Goal: Book appointment/travel/reservation

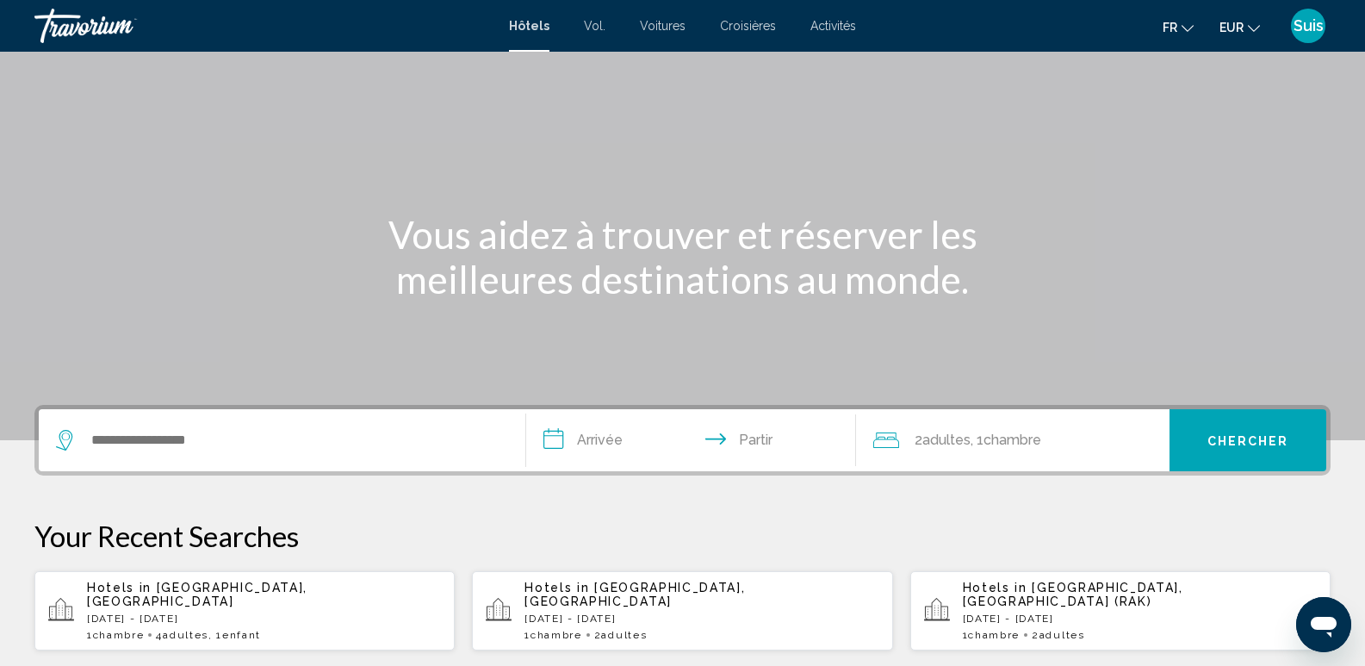
scroll to position [86, 0]
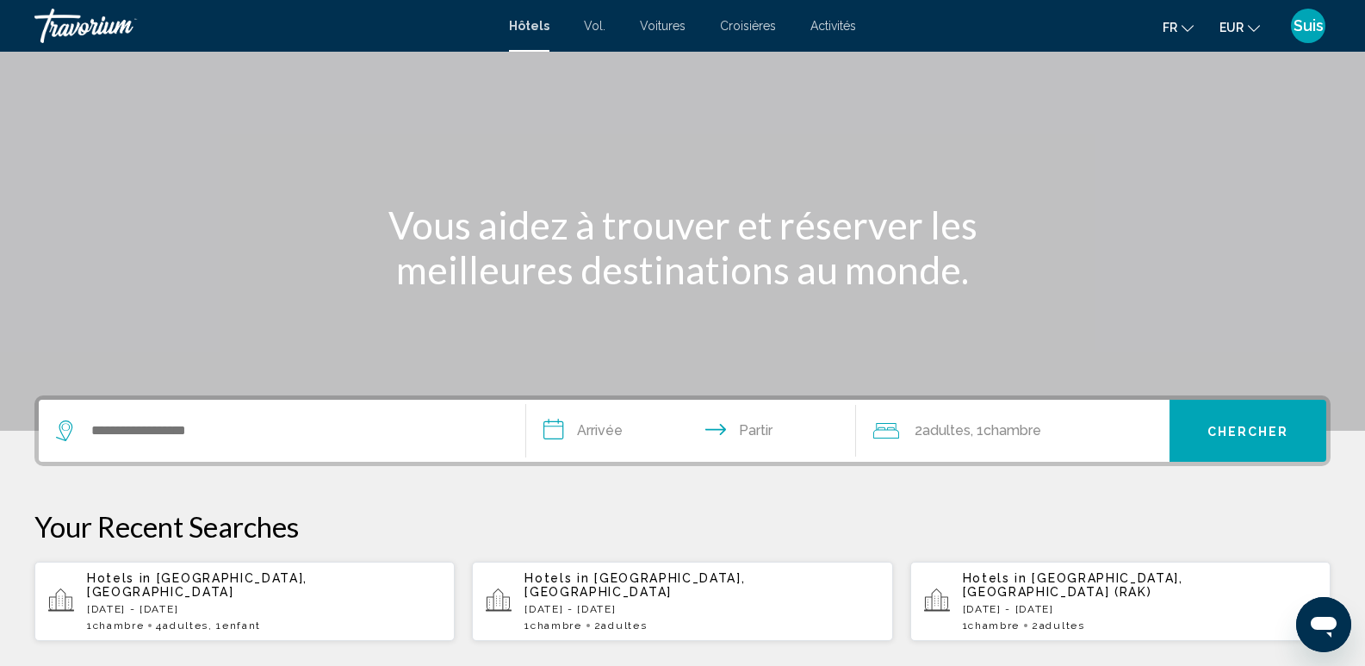
click at [1034, 603] on p "Sat, 18 Oct - Sat, 25 Oct" at bounding box center [1140, 609] width 354 height 12
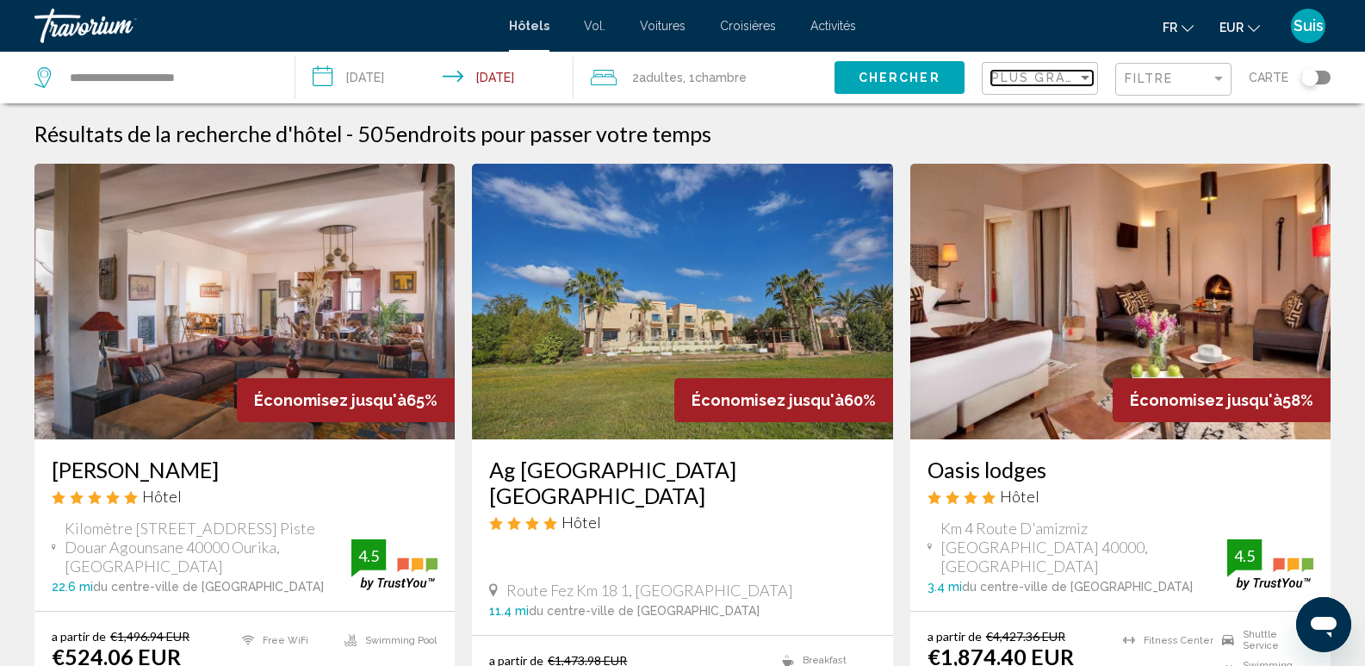
click at [1082, 82] on div "Sort by" at bounding box center [1086, 78] width 16 height 14
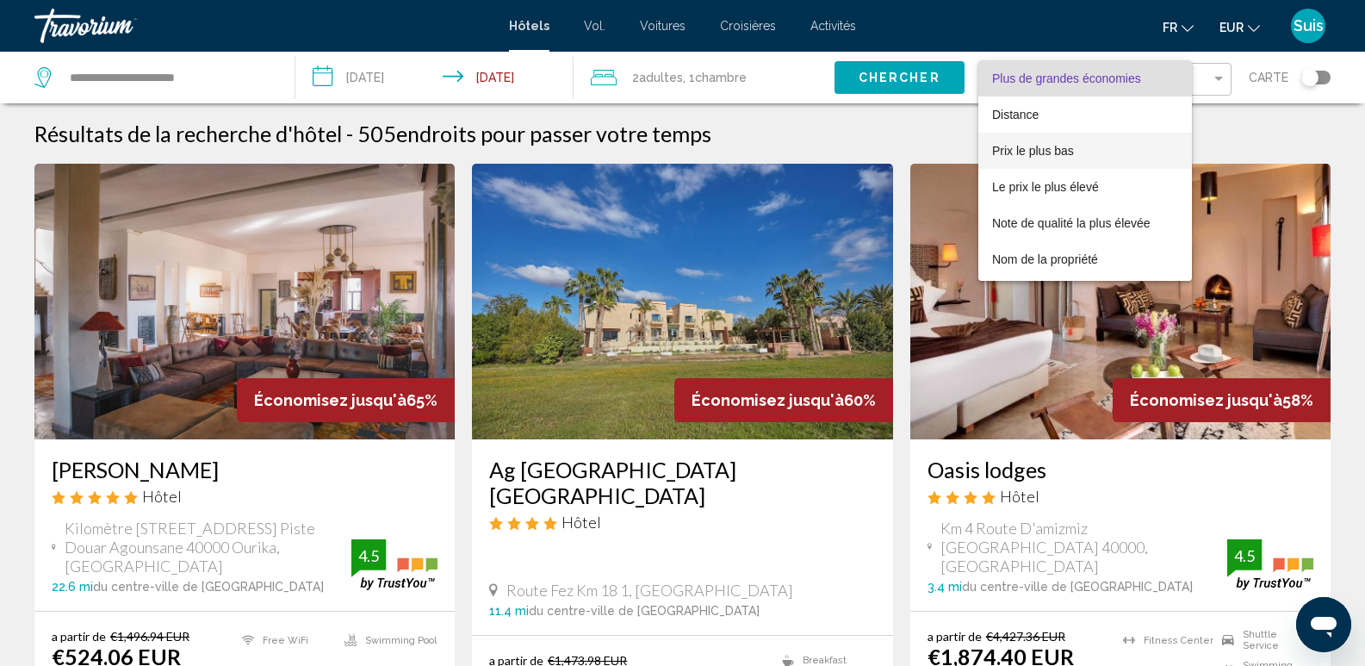
click at [1070, 154] on font "Prix ​​le plus bas" at bounding box center [1033, 151] width 82 height 14
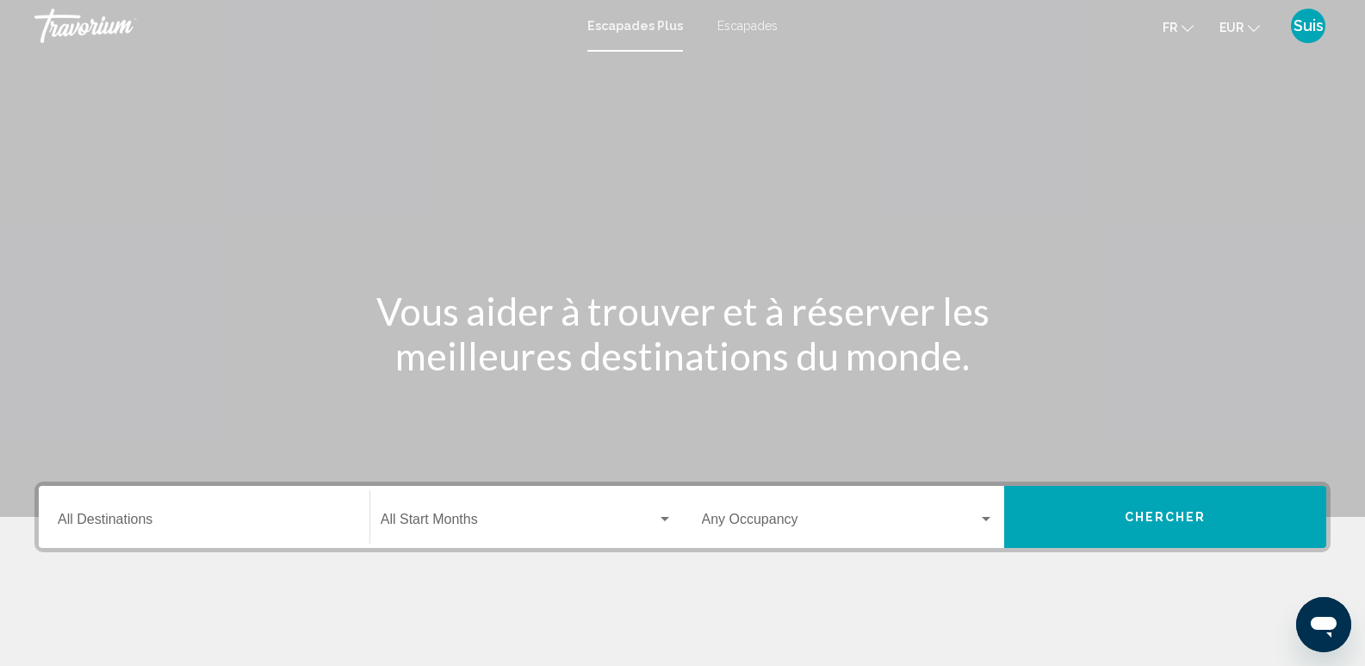
click at [745, 32] on font "Escapades" at bounding box center [748, 26] width 60 height 14
click at [119, 76] on div "Contenu principal" at bounding box center [682, 258] width 1365 height 517
click at [139, 517] on input "Destination All Destinations" at bounding box center [204, 523] width 293 height 16
click at [127, 515] on input "Destination All Destinations" at bounding box center [204, 523] width 293 height 16
click at [177, 515] on input "Destination All Destinations" at bounding box center [204, 523] width 293 height 16
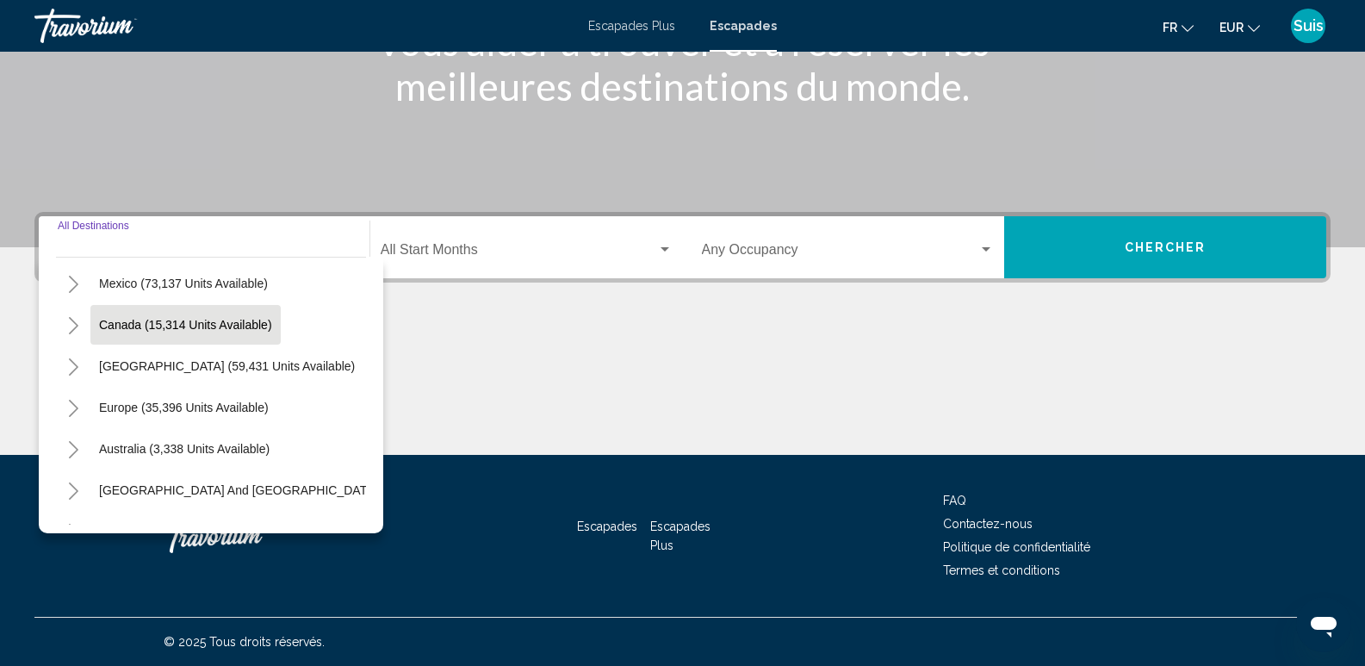
scroll to position [172, 0]
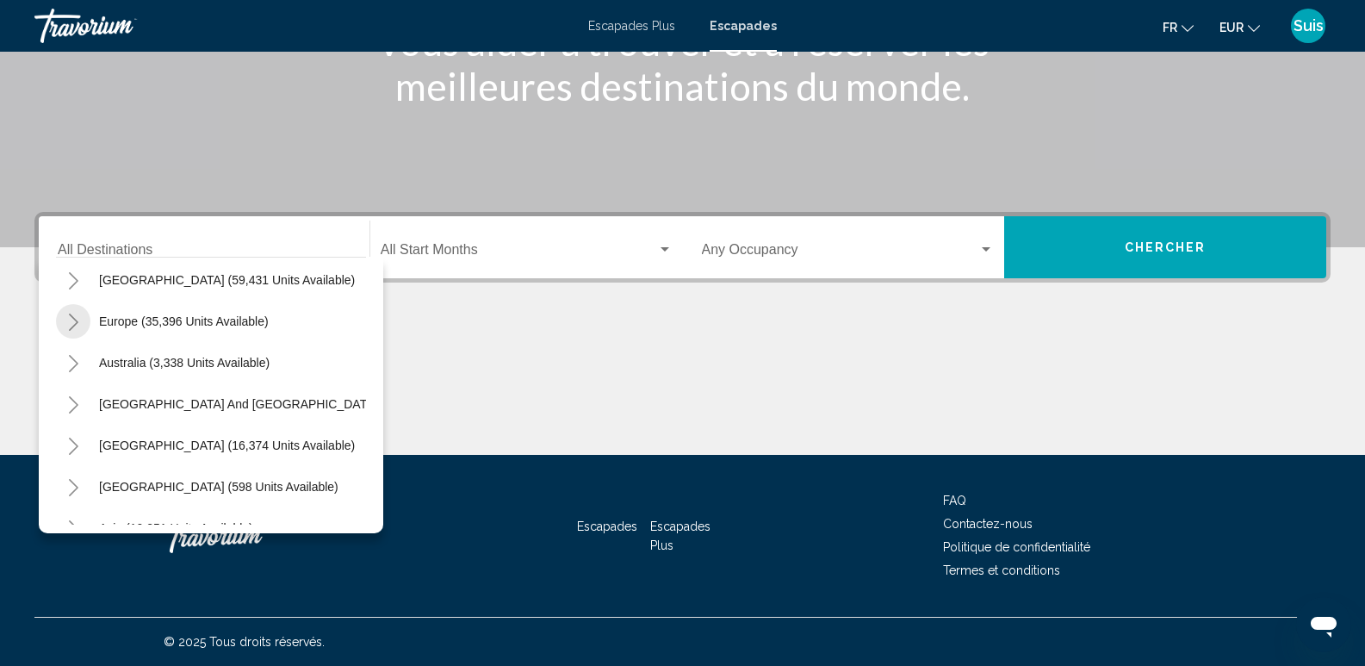
click at [68, 322] on icon "Toggle Europe (35,396 units available)" at bounding box center [73, 322] width 13 height 17
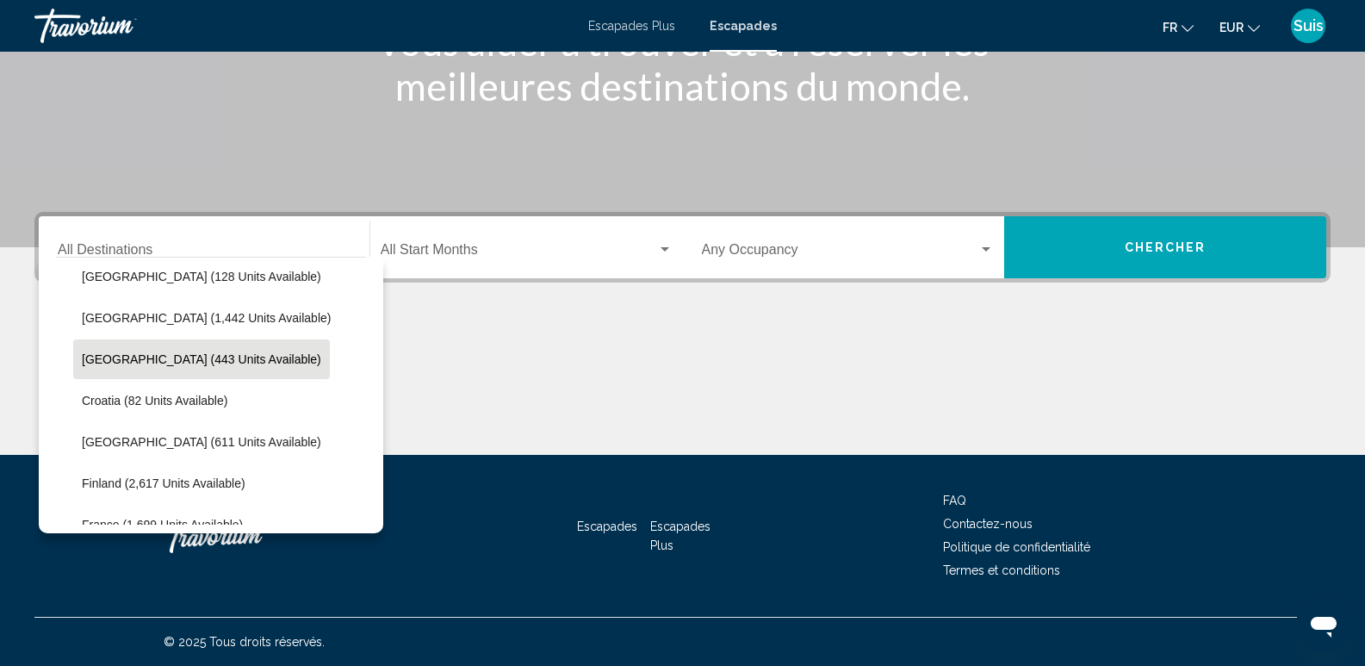
scroll to position [86, 0]
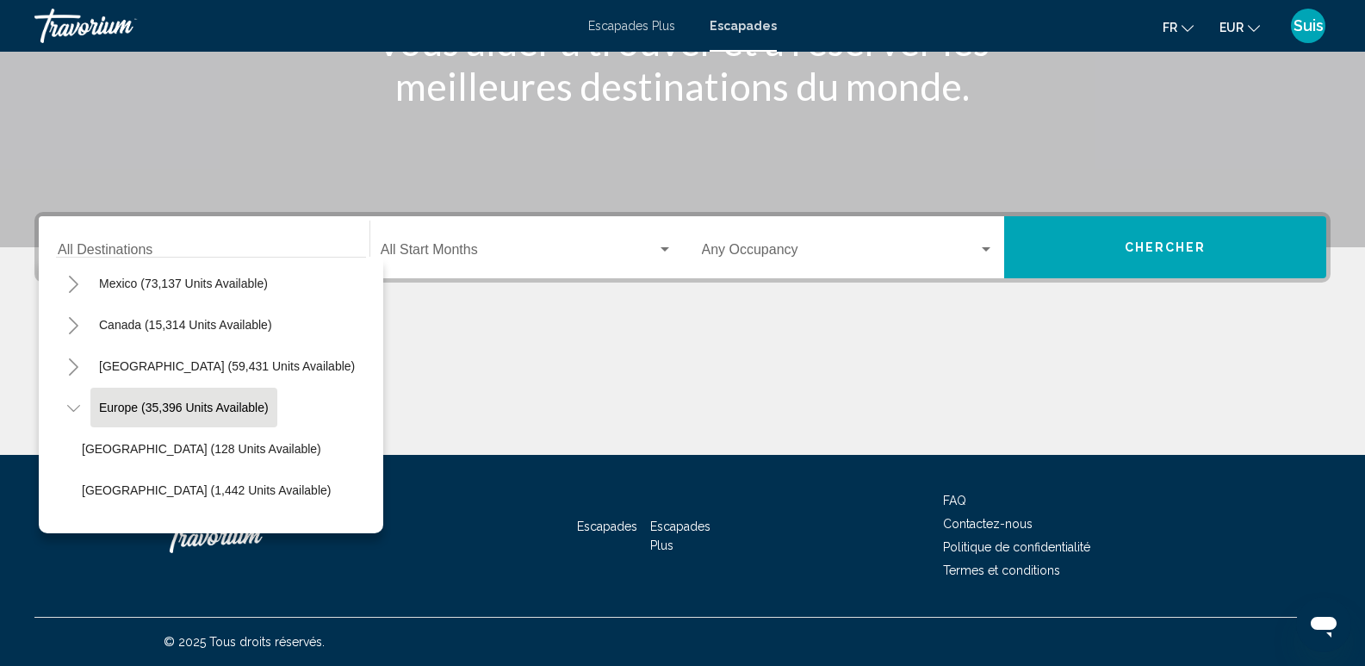
click at [116, 402] on span "Europe (35,396 units available)" at bounding box center [184, 408] width 170 height 14
type input "**********"
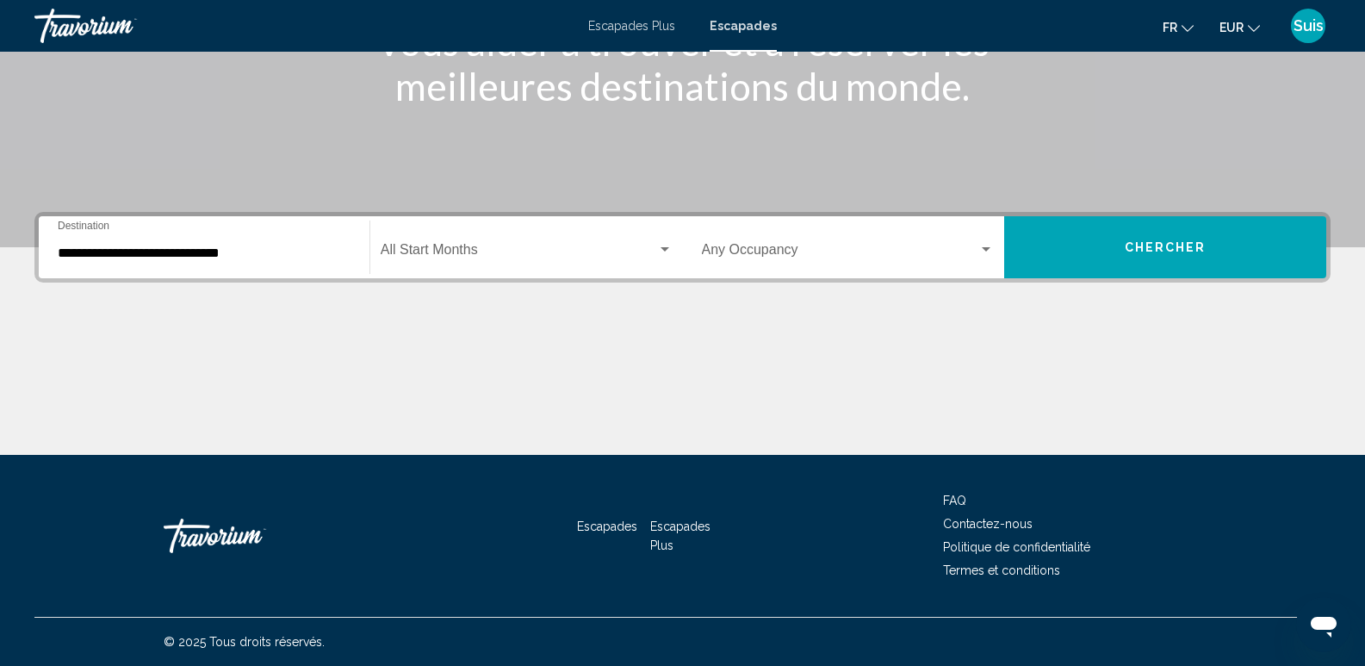
click at [468, 238] on div "Start Month All Start Months" at bounding box center [527, 248] width 292 height 54
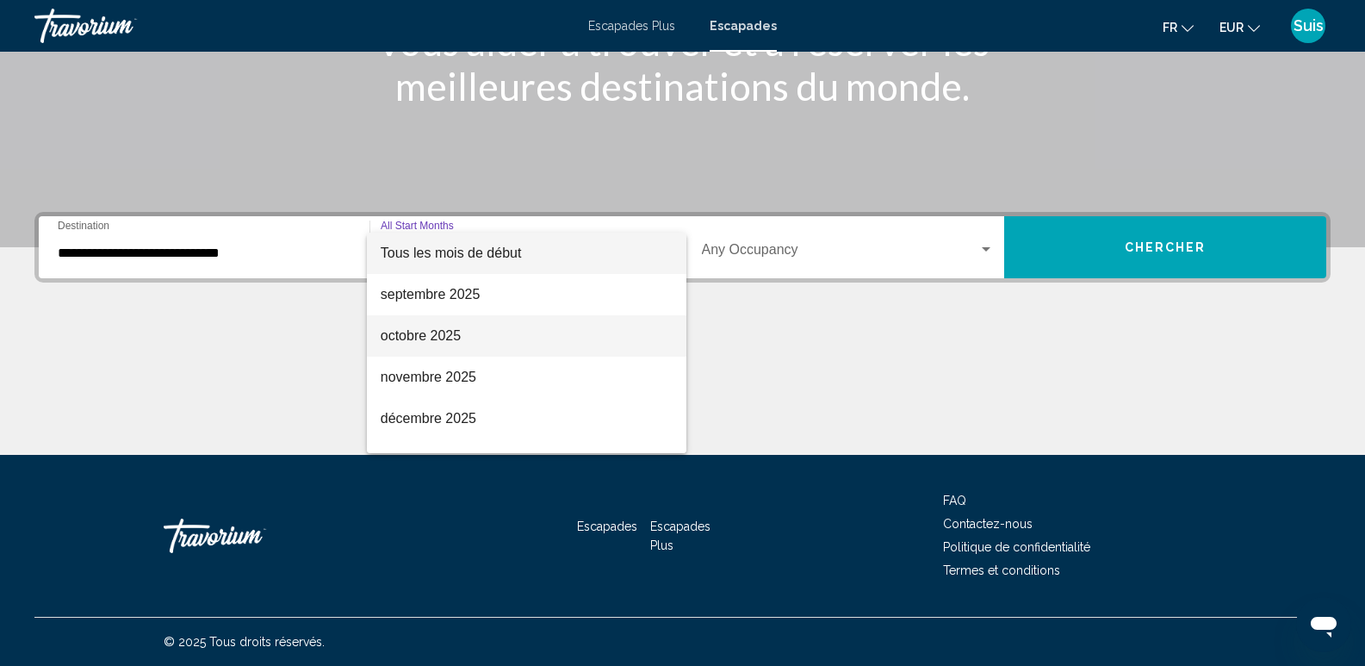
click at [474, 342] on span "octobre 2025" at bounding box center [527, 335] width 292 height 41
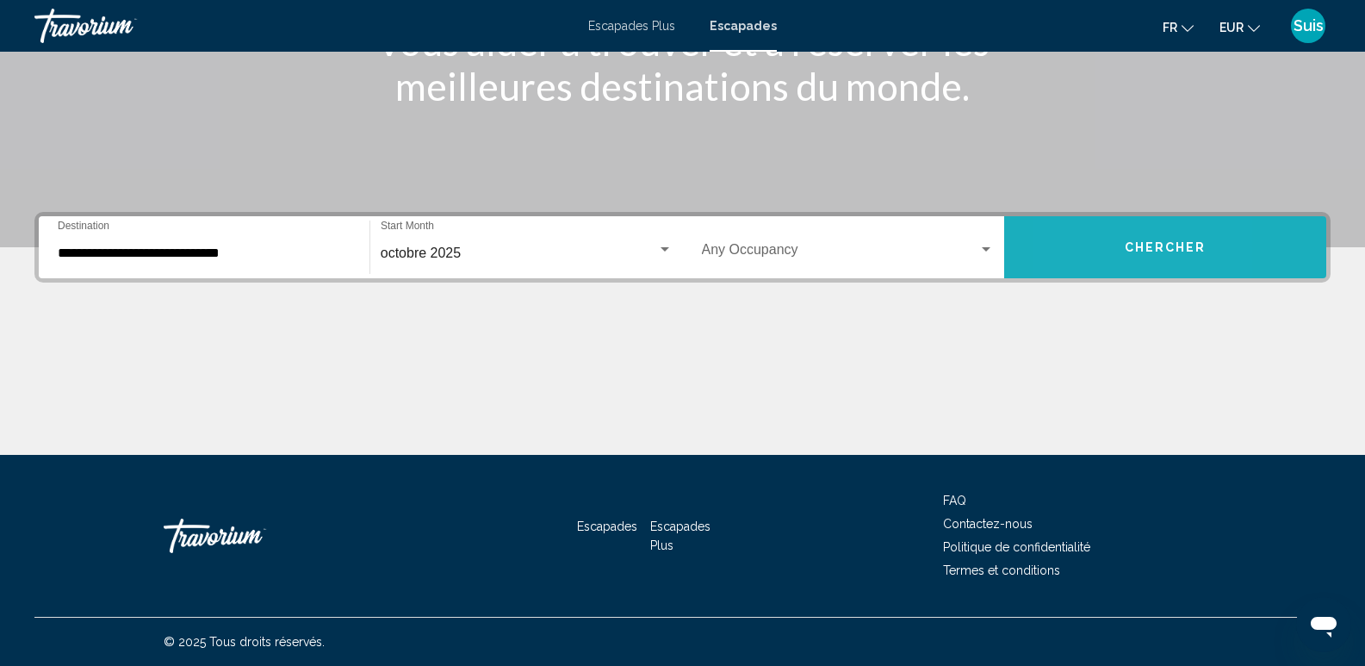
click at [1072, 252] on button "Chercher" at bounding box center [1165, 247] width 322 height 62
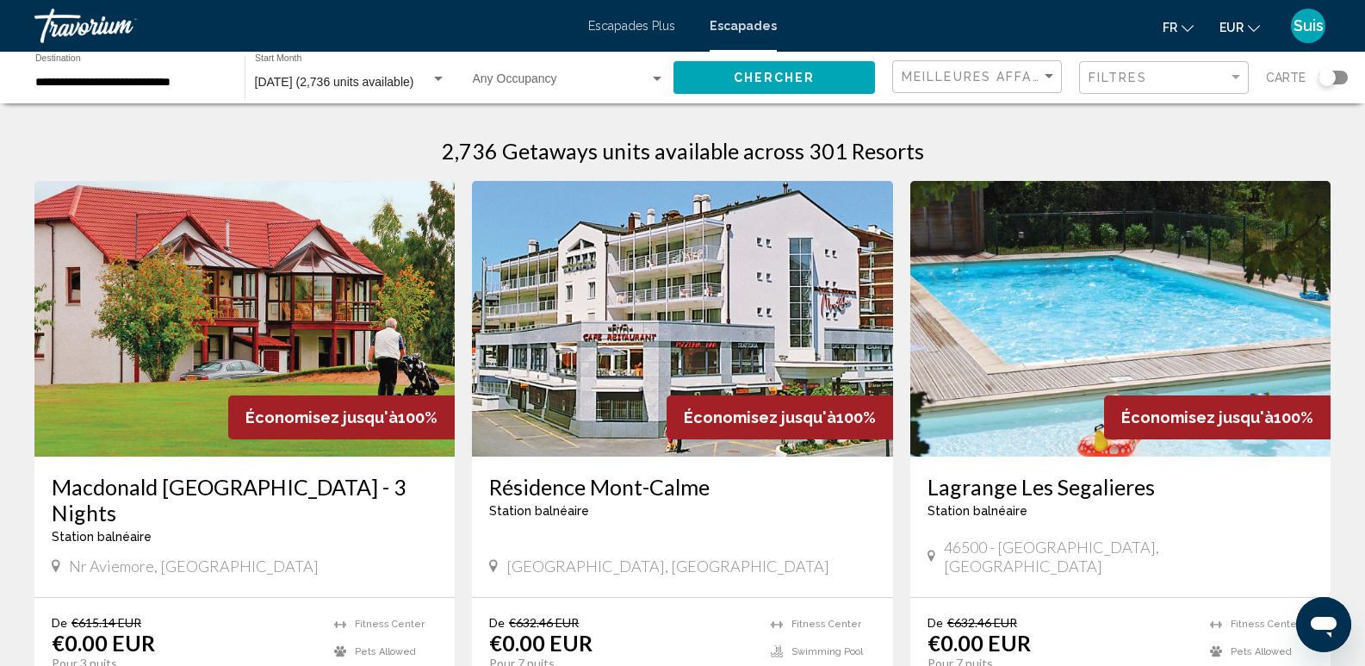
click at [1341, 77] on div "Search widget" at bounding box center [1333, 78] width 29 height 14
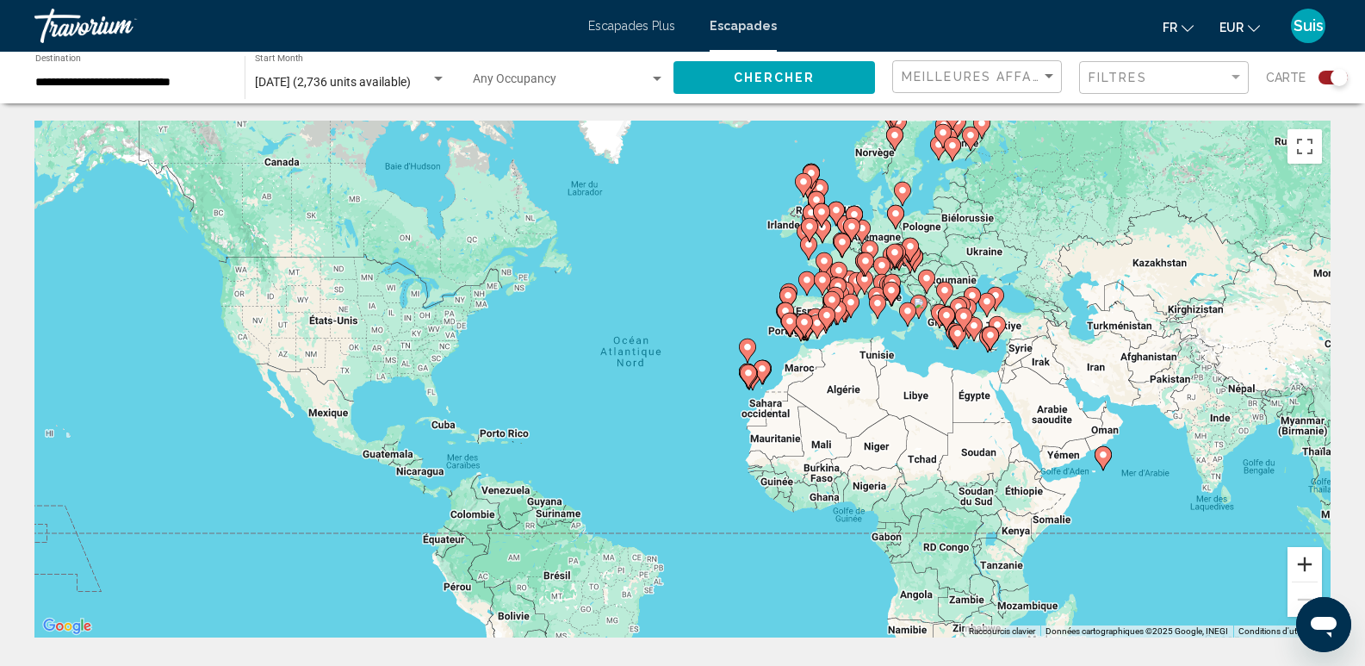
click at [1305, 560] on button "Zoom avant" at bounding box center [1305, 564] width 34 height 34
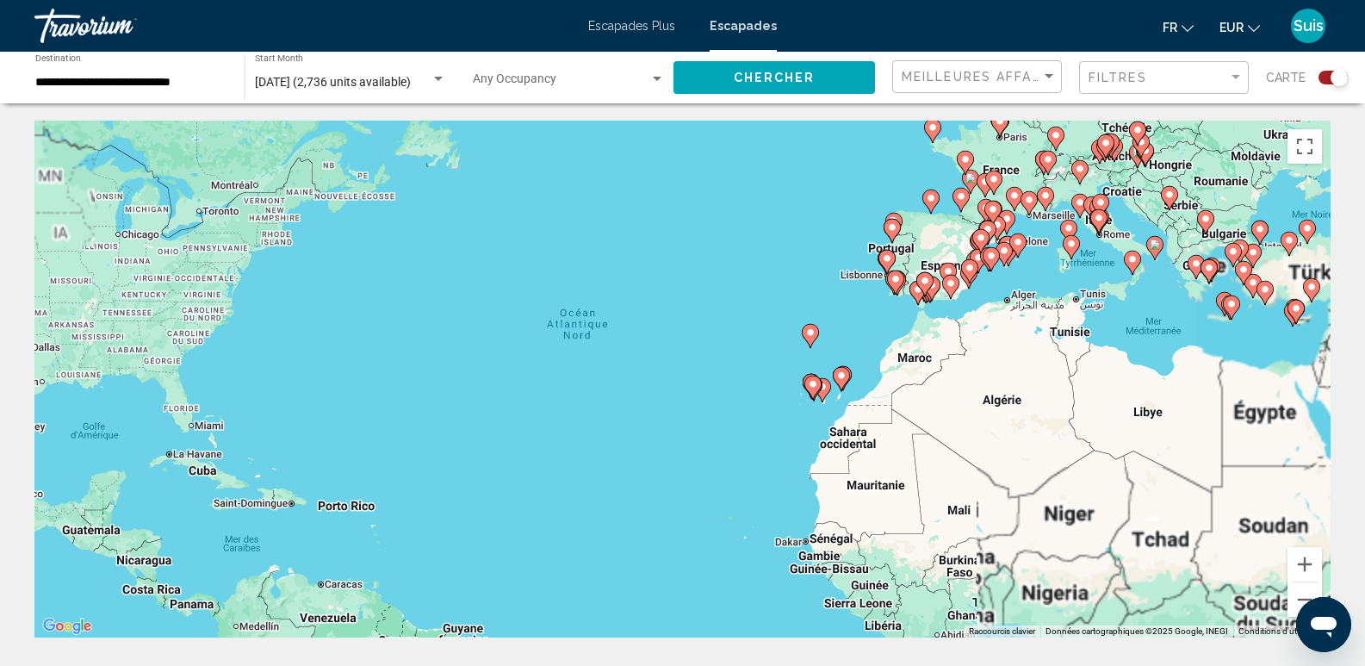
drag, startPoint x: 1159, startPoint y: 499, endPoint x: 647, endPoint y: 619, distance: 525.7
click at [647, 619] on div "Pour activer le glissement avec le clavier, appuyez sur Alt+Entrée. Une fois ce…" at bounding box center [682, 379] width 1297 height 517
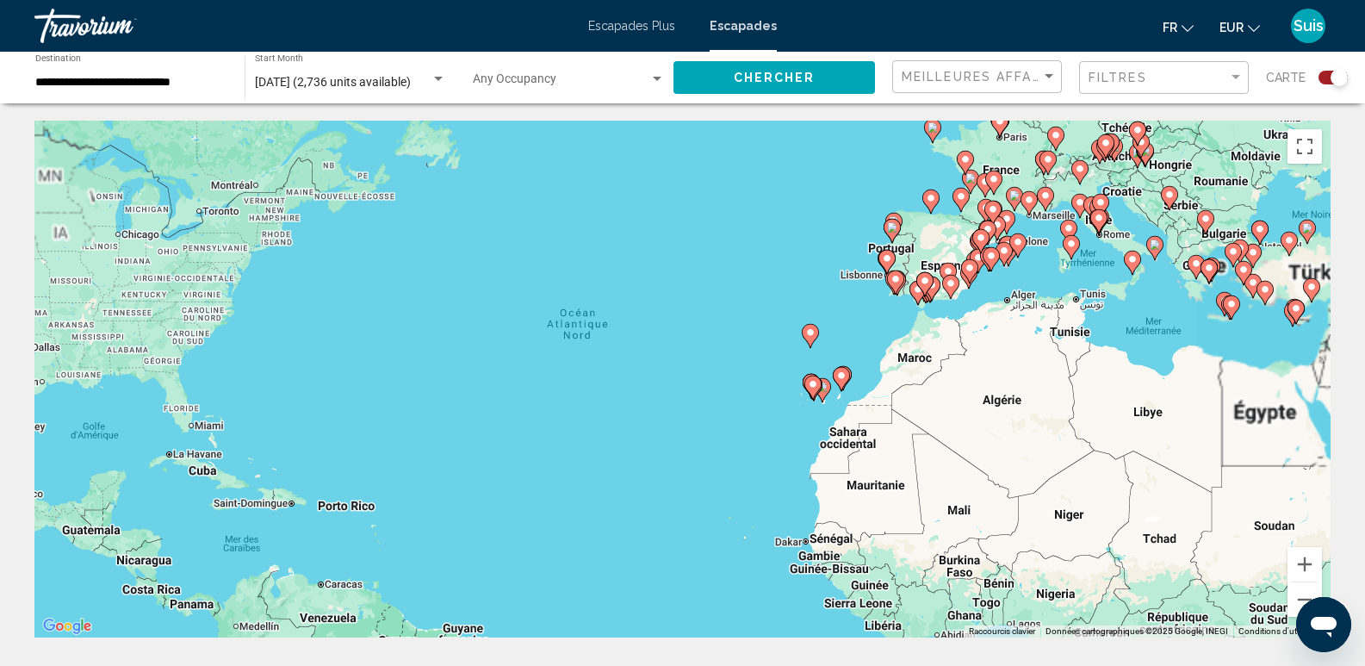
drag, startPoint x: 1064, startPoint y: 412, endPoint x: 914, endPoint y: 523, distance: 186.6
click at [914, 523] on div "Pour activer le glissement avec le clavier, appuyez sur Alt+Entrée. Une fois ce…" at bounding box center [682, 379] width 1297 height 517
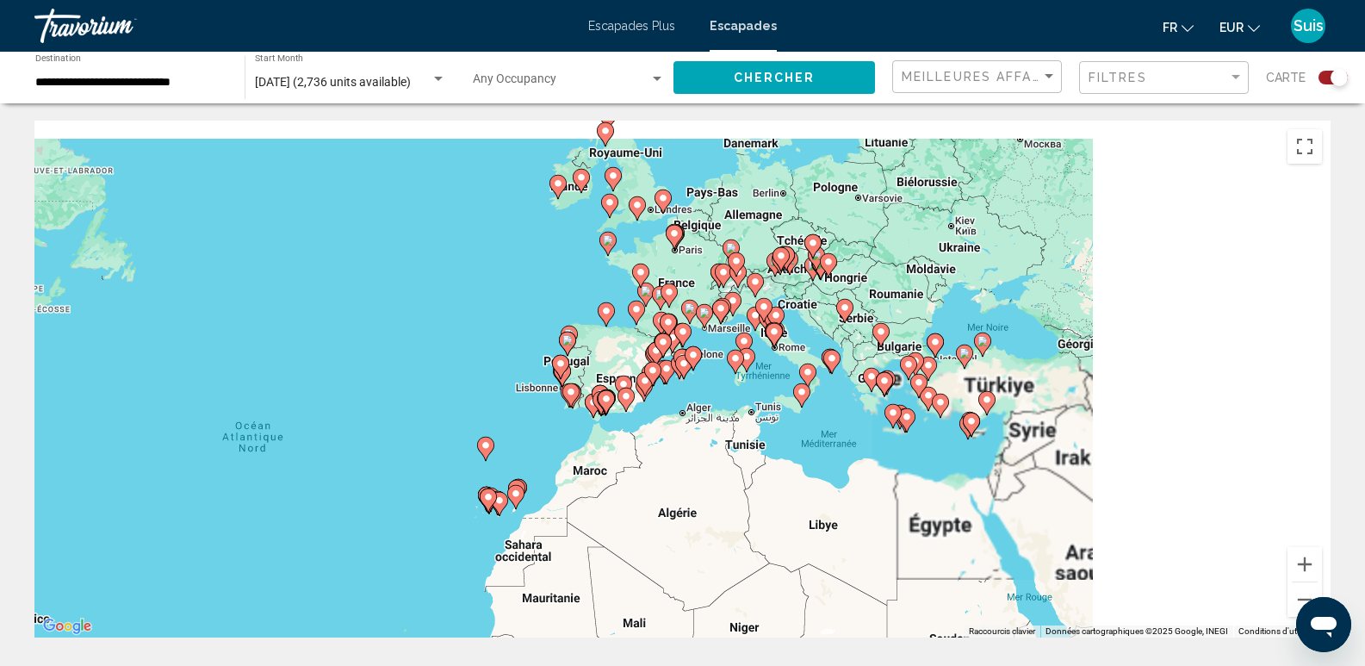
drag, startPoint x: 909, startPoint y: 562, endPoint x: 787, endPoint y: 597, distance: 126.5
click at [787, 598] on div "Pour activer le glissement avec le clavier, appuyez sur Alt+Entrée. Une fois ce…" at bounding box center [682, 379] width 1297 height 517
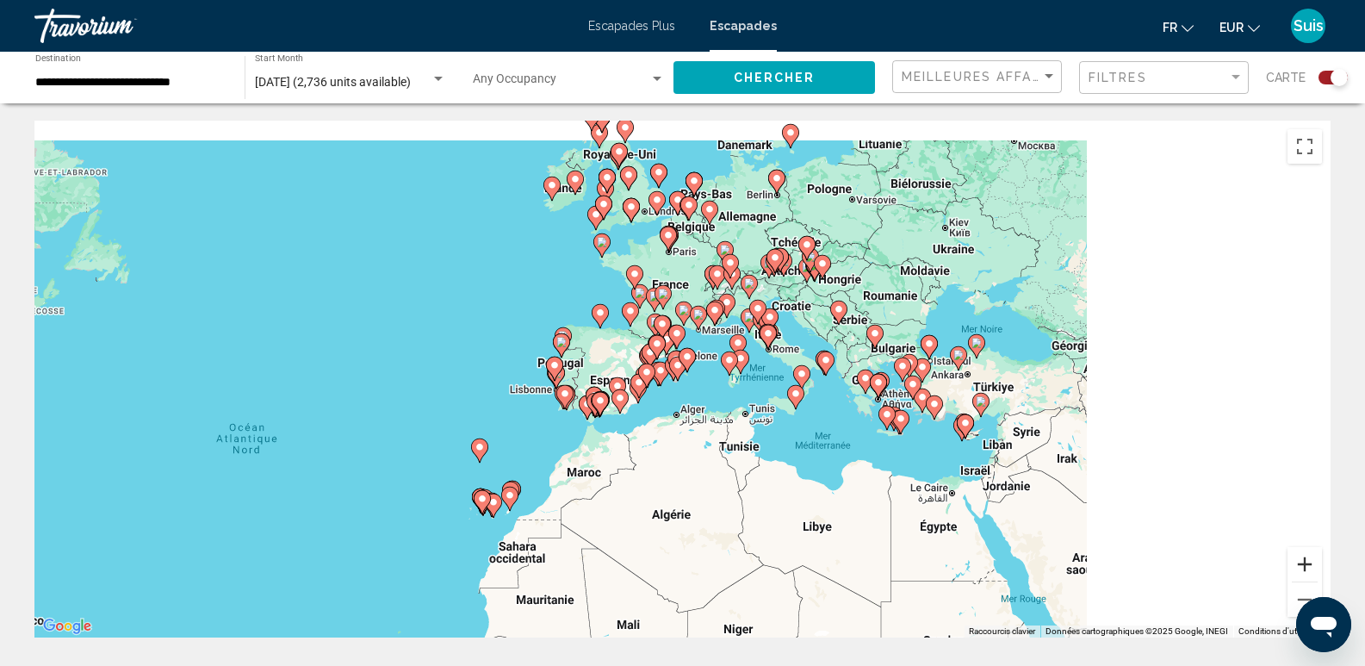
click at [1300, 563] on button "Zoom avant" at bounding box center [1305, 564] width 34 height 34
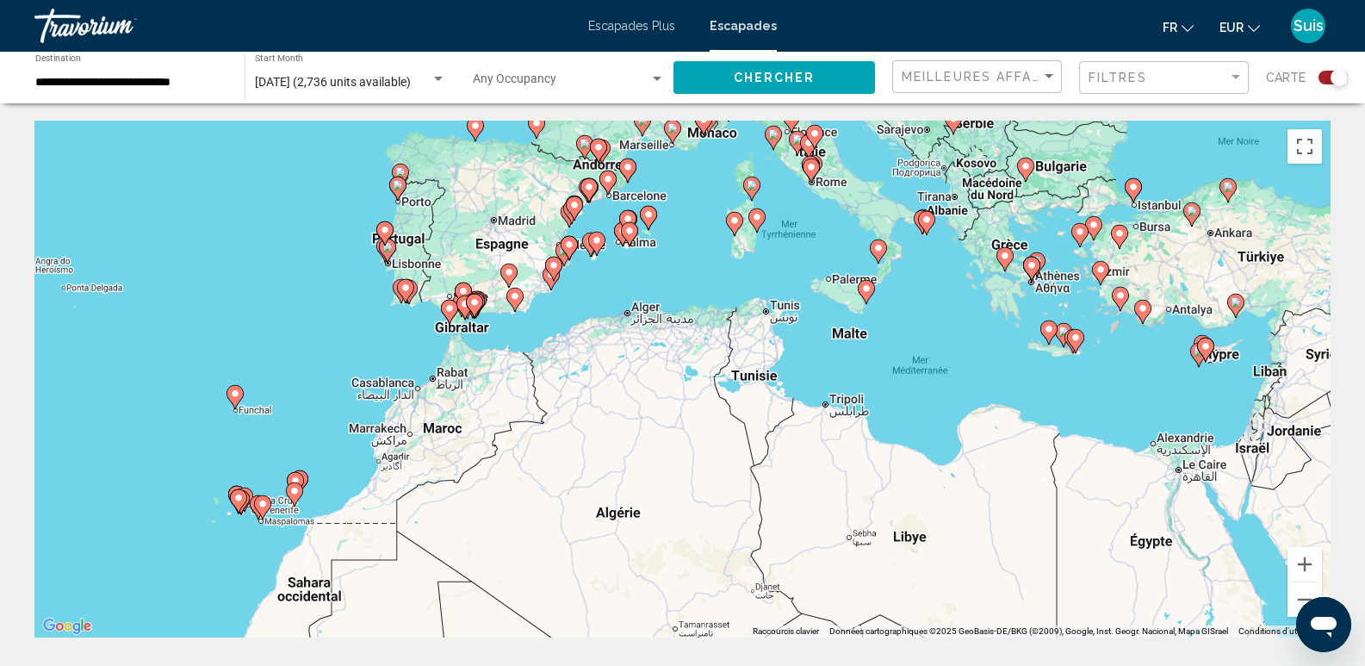
drag, startPoint x: 985, startPoint y: 424, endPoint x: 985, endPoint y: 407, distance: 17.2
click at [985, 407] on div "Pour activer le glissement avec le clavier, appuyez sur Alt+Entrée. Une fois ce…" at bounding box center [682, 379] width 1297 height 517
click at [1323, 75] on div "Search widget" at bounding box center [1333, 78] width 29 height 14
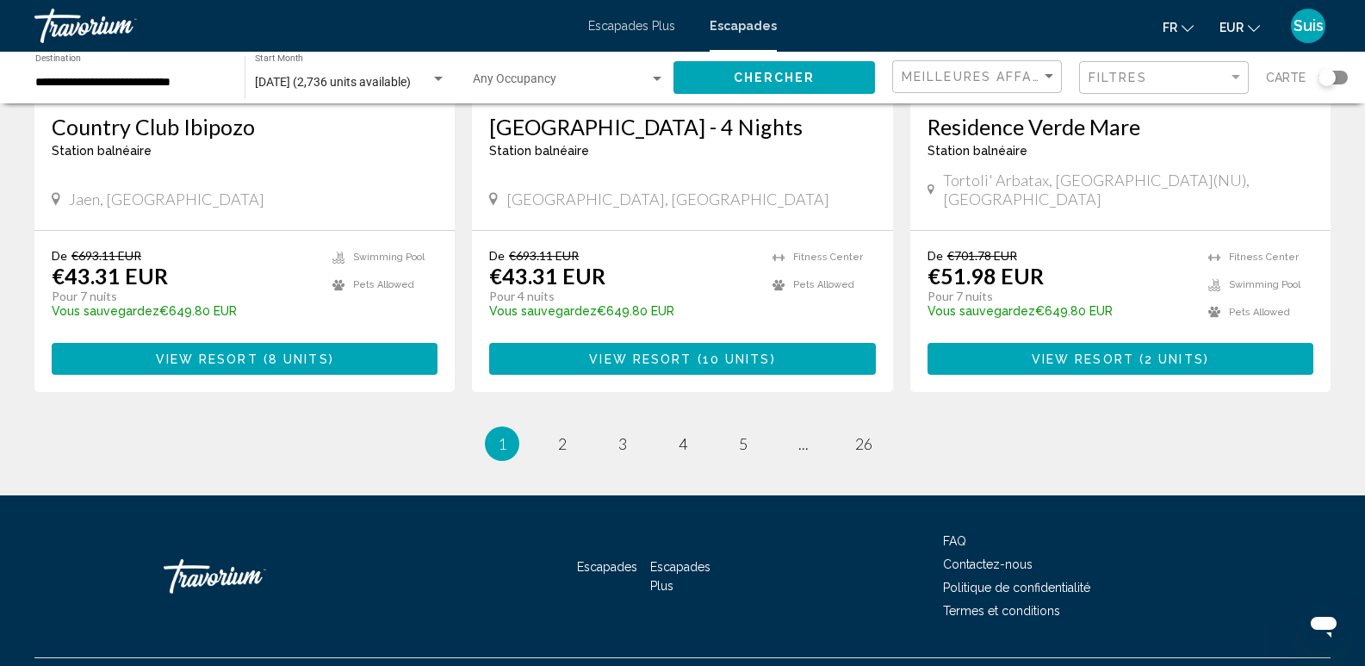
scroll to position [2169, 0]
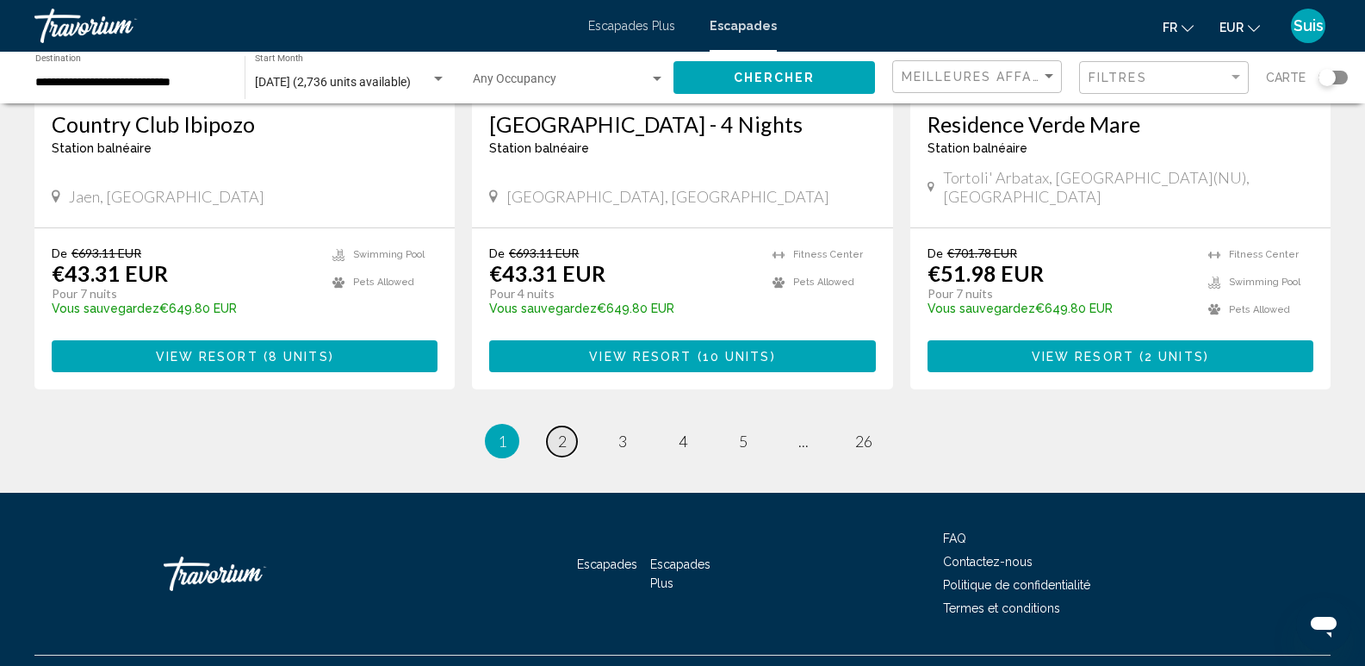
click at [561, 432] on span "2" at bounding box center [562, 441] width 9 height 19
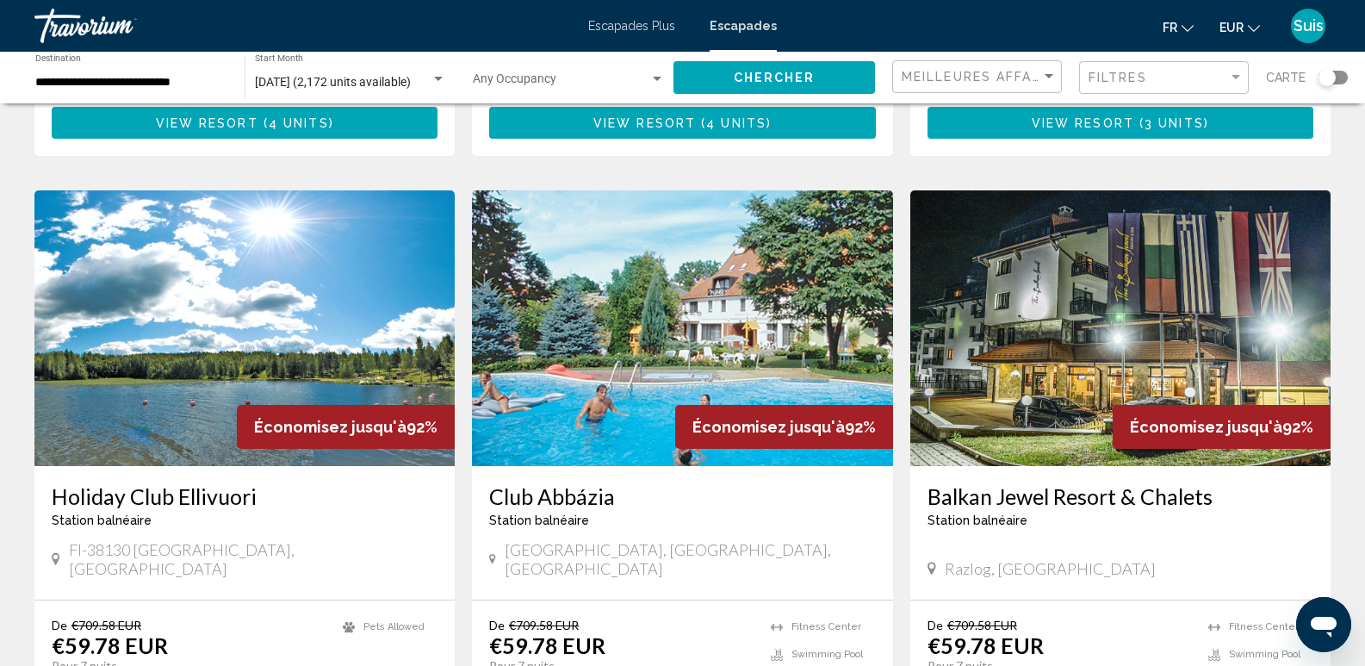
scroll to position [1809, 0]
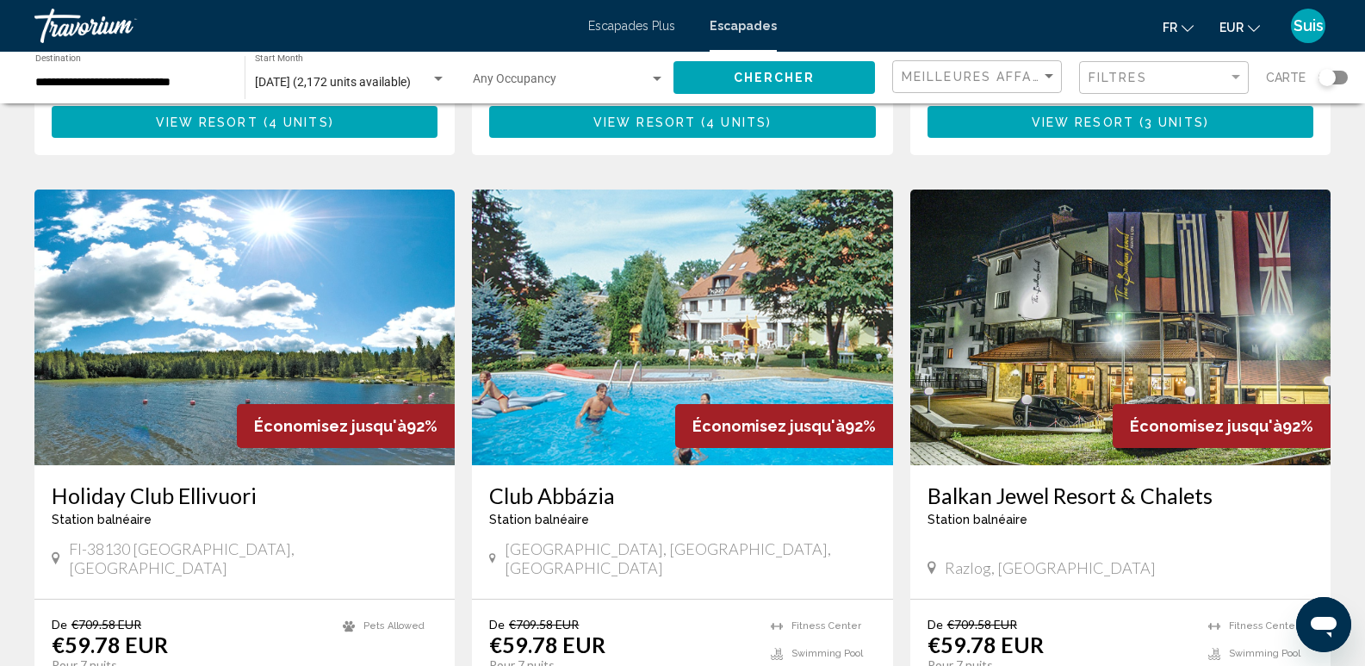
click at [765, 290] on img "Contenu principal" at bounding box center [682, 328] width 420 height 276
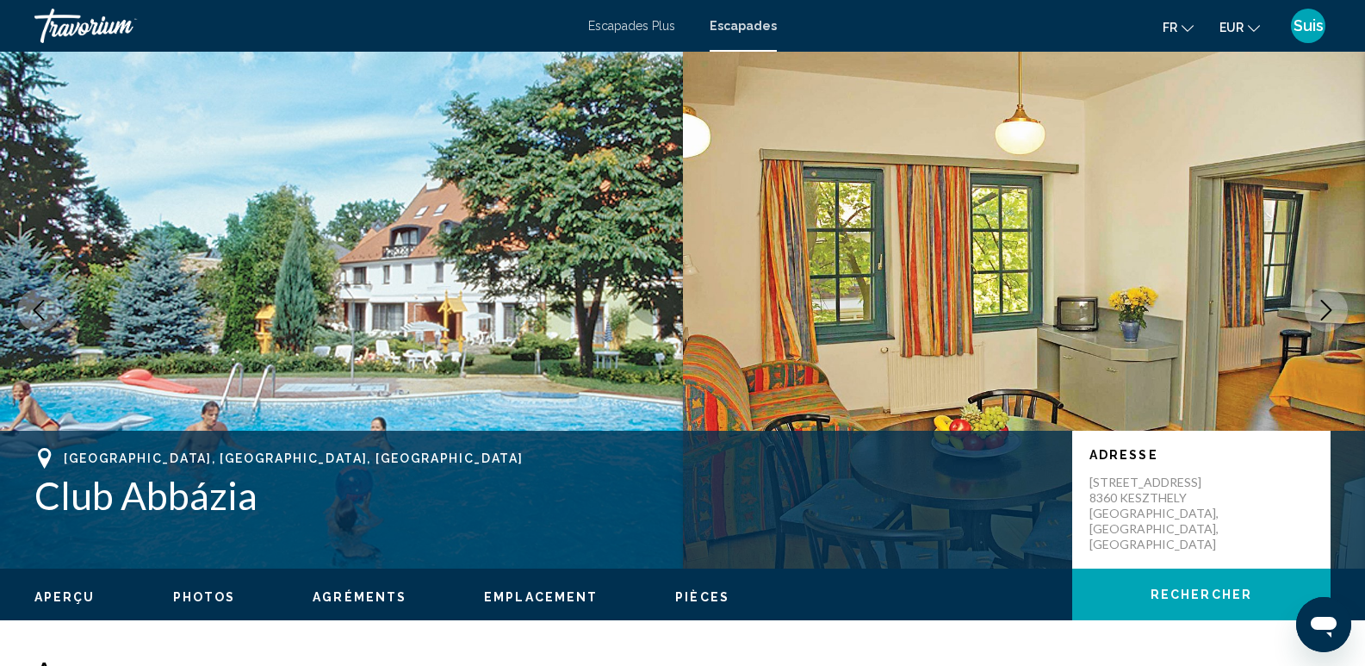
click at [1323, 305] on icon "Next image" at bounding box center [1326, 310] width 21 height 21
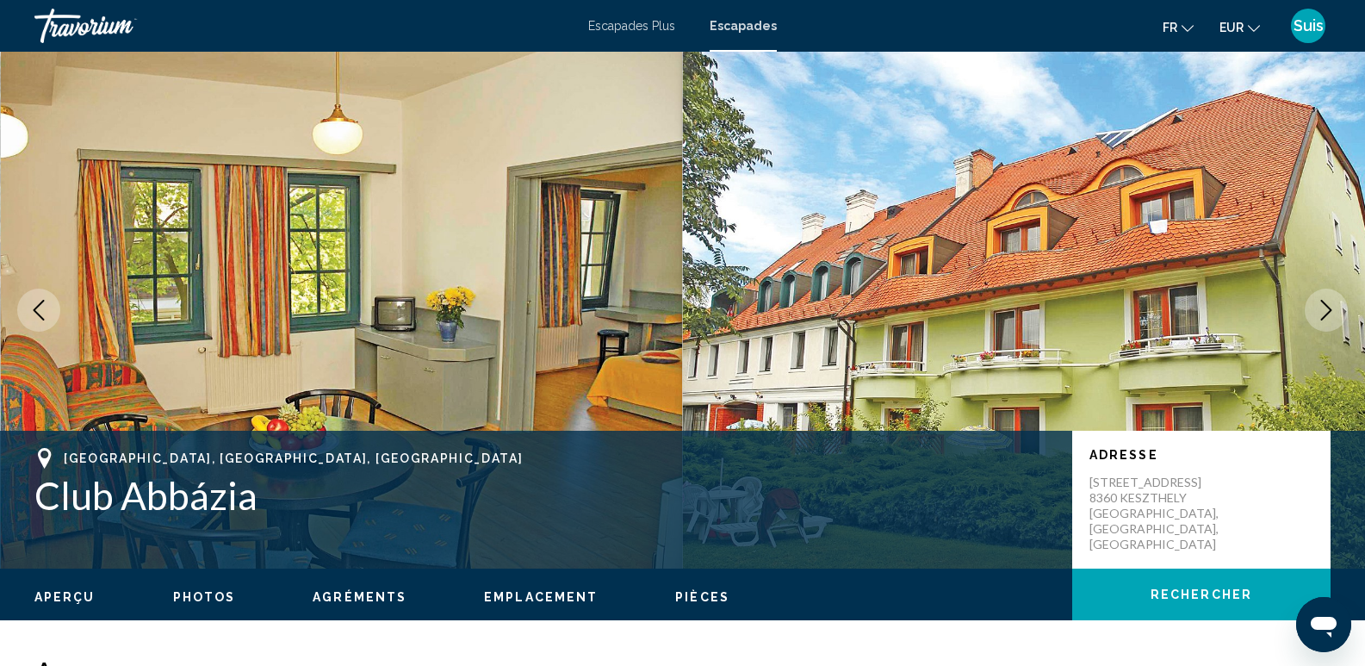
click at [1323, 305] on icon "Next image" at bounding box center [1326, 310] width 21 height 21
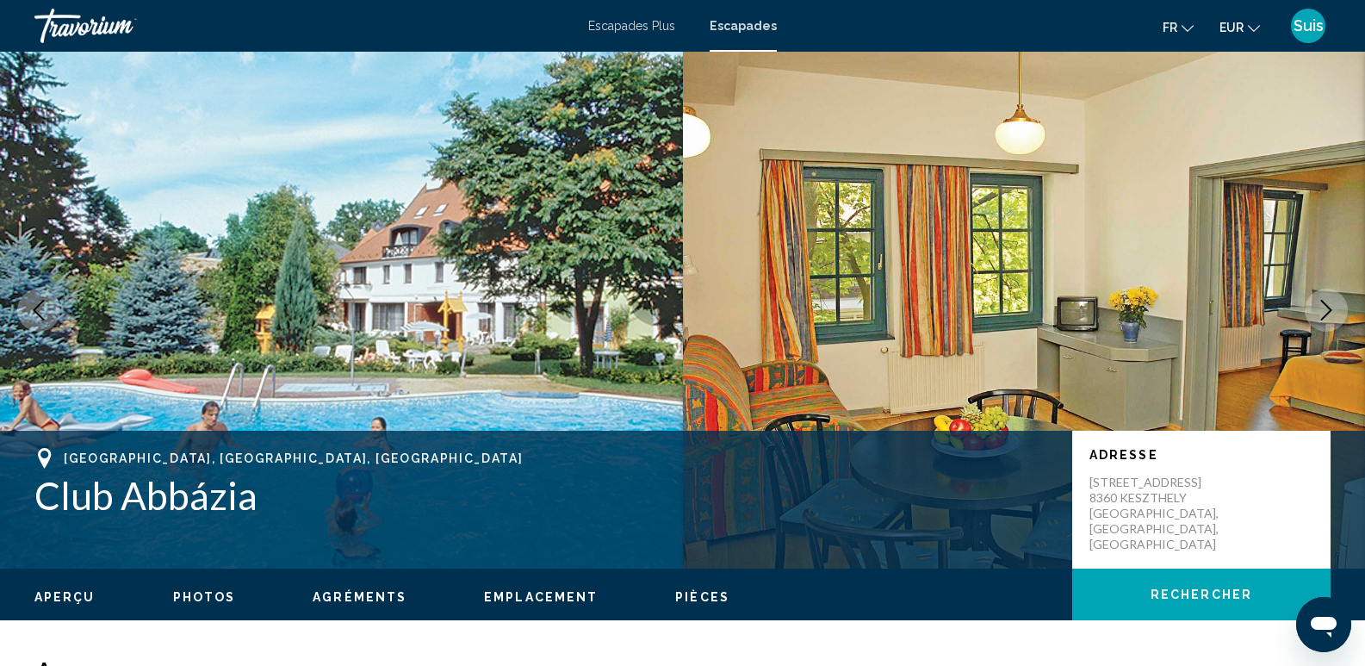
click at [1323, 305] on icon "Next image" at bounding box center [1326, 310] width 21 height 21
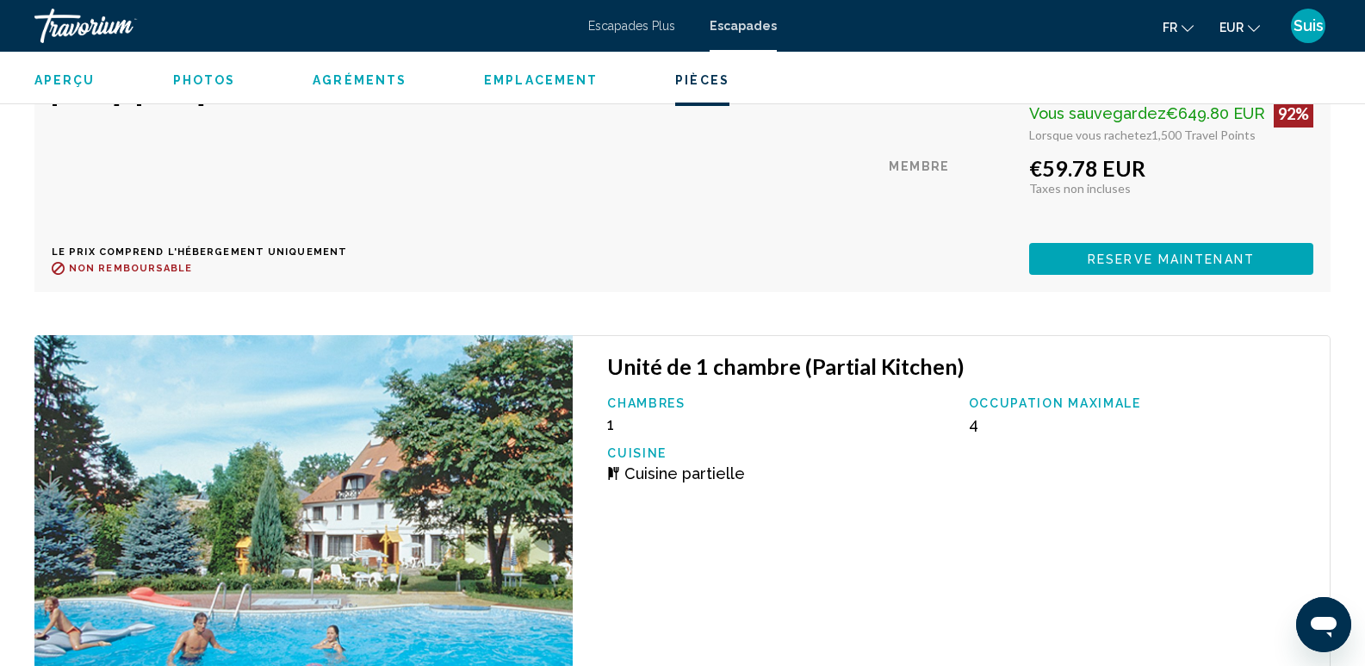
scroll to position [4738, 0]
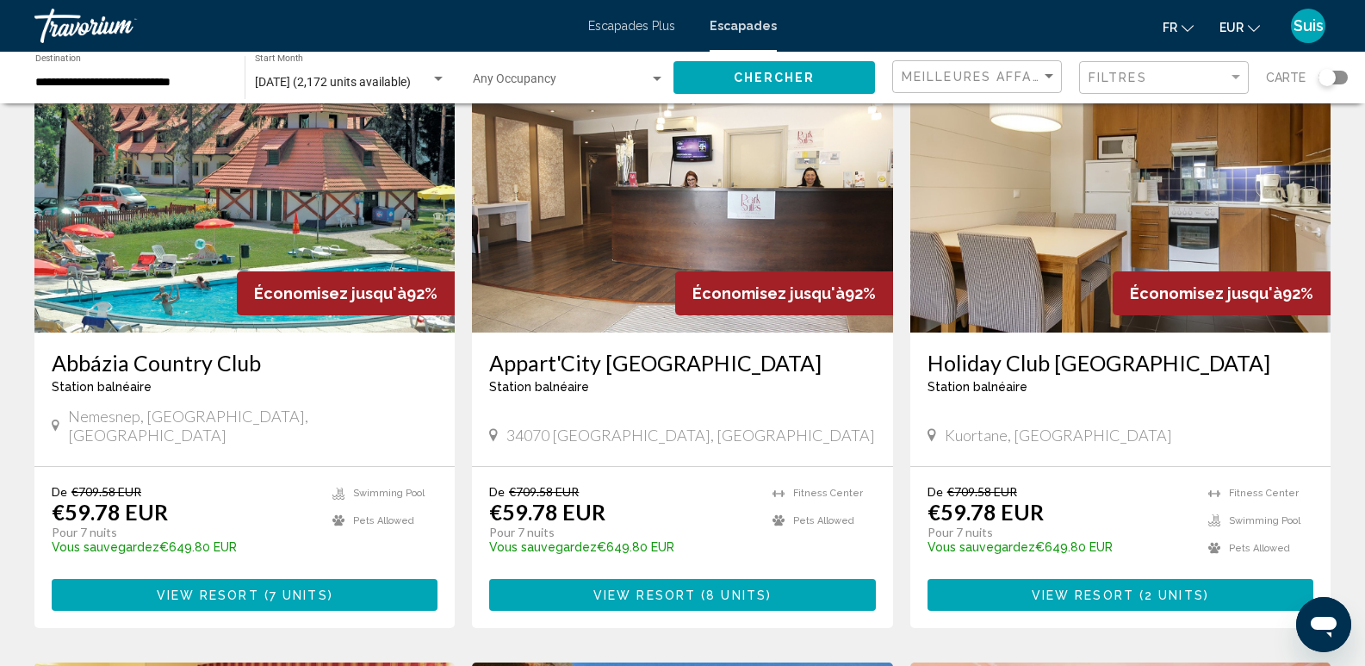
scroll to position [172, 0]
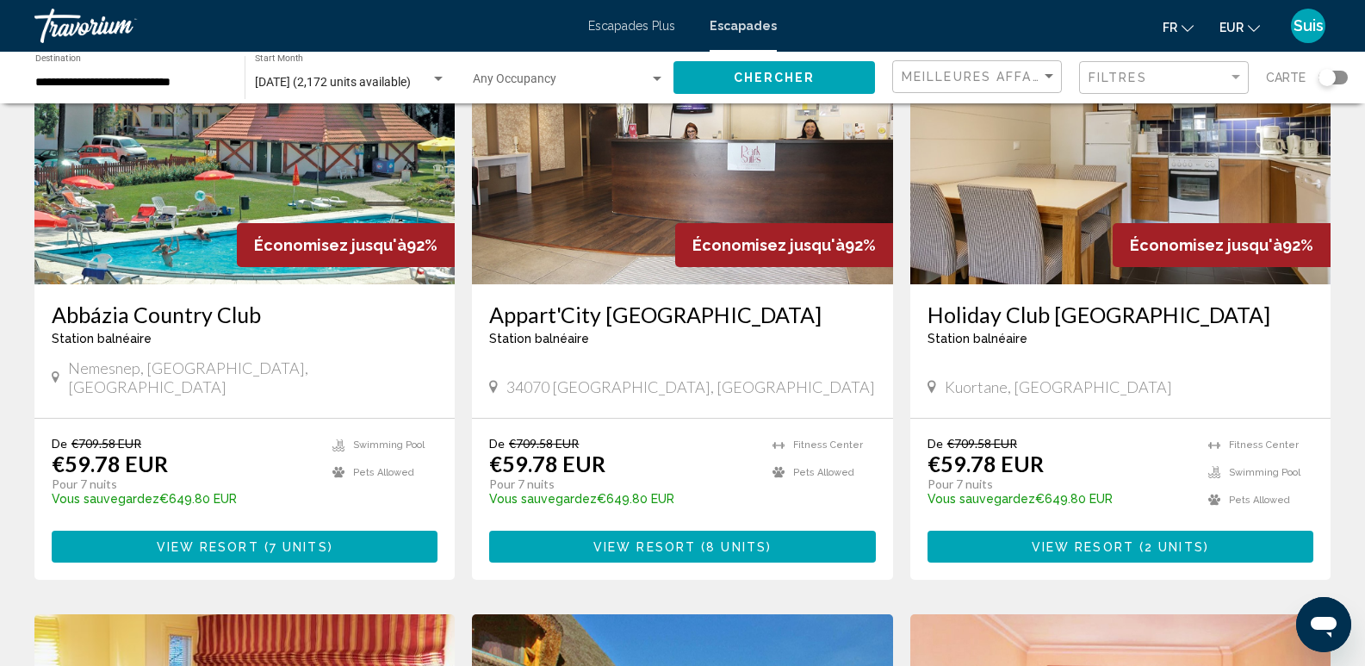
click at [550, 84] on span "Search widget" at bounding box center [561, 83] width 177 height 14
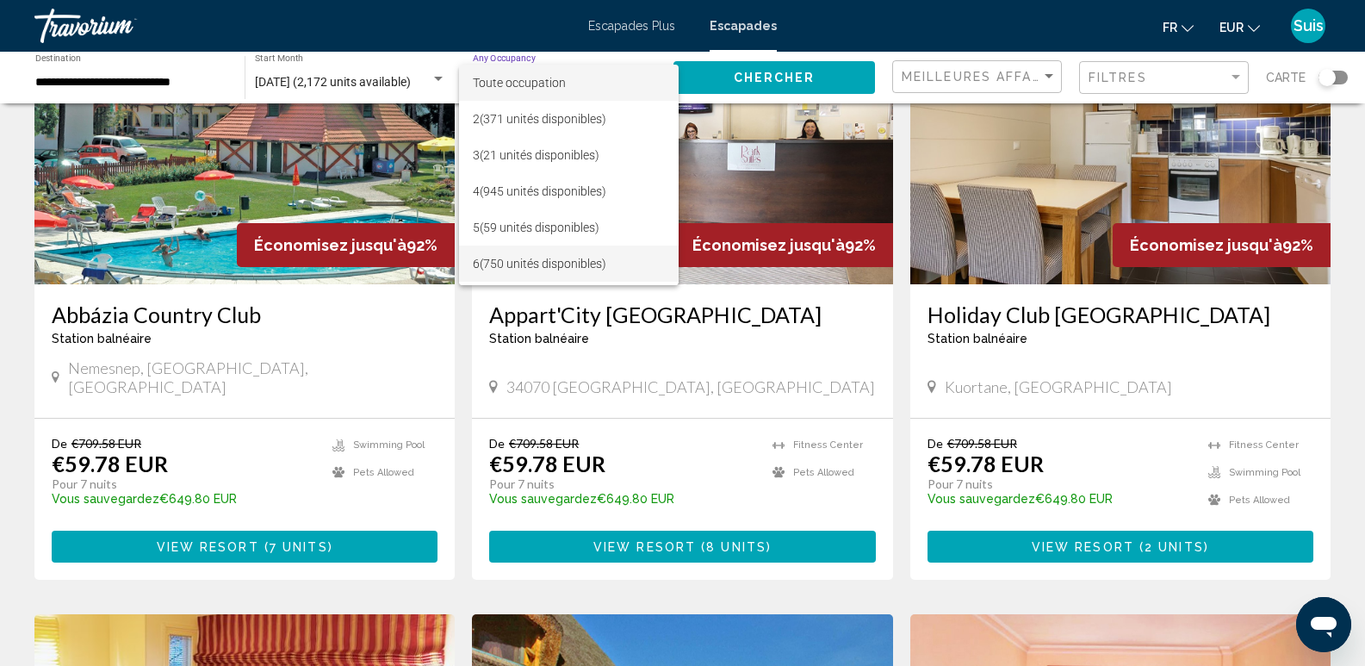
click at [536, 258] on font "(750 unités disponibles)" at bounding box center [543, 264] width 127 height 14
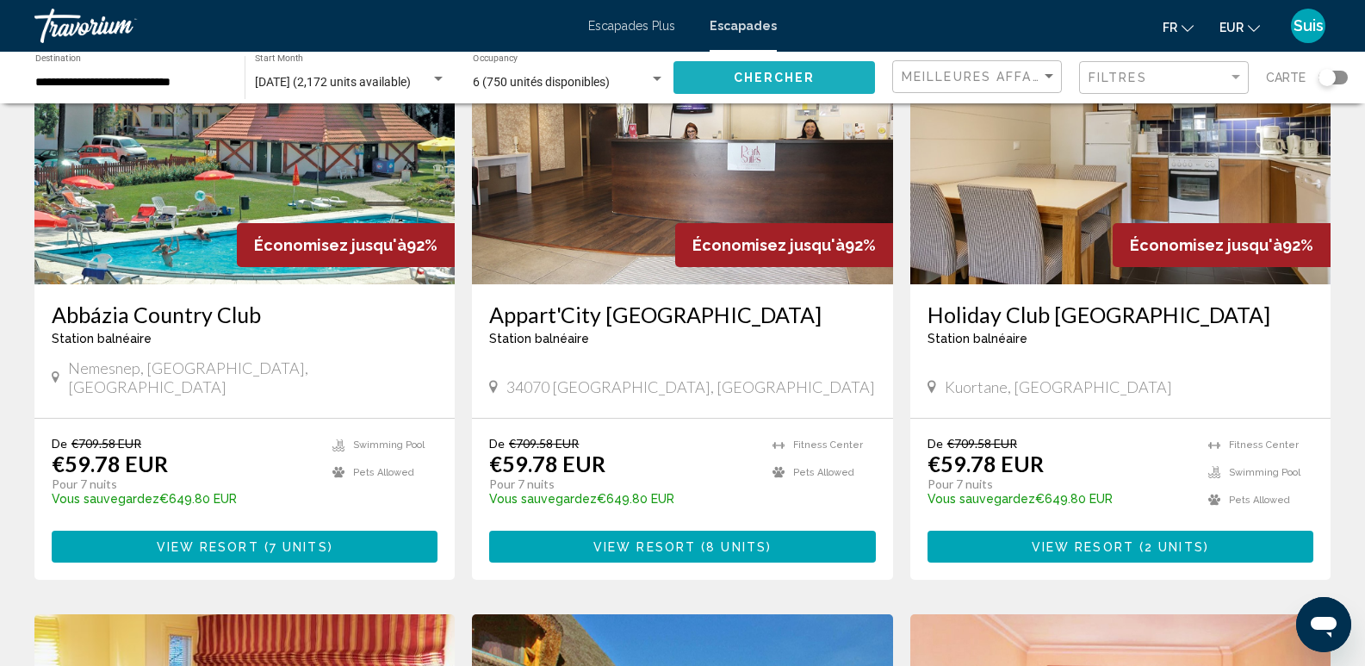
click at [810, 73] on span "Chercher" at bounding box center [775, 79] width 82 height 14
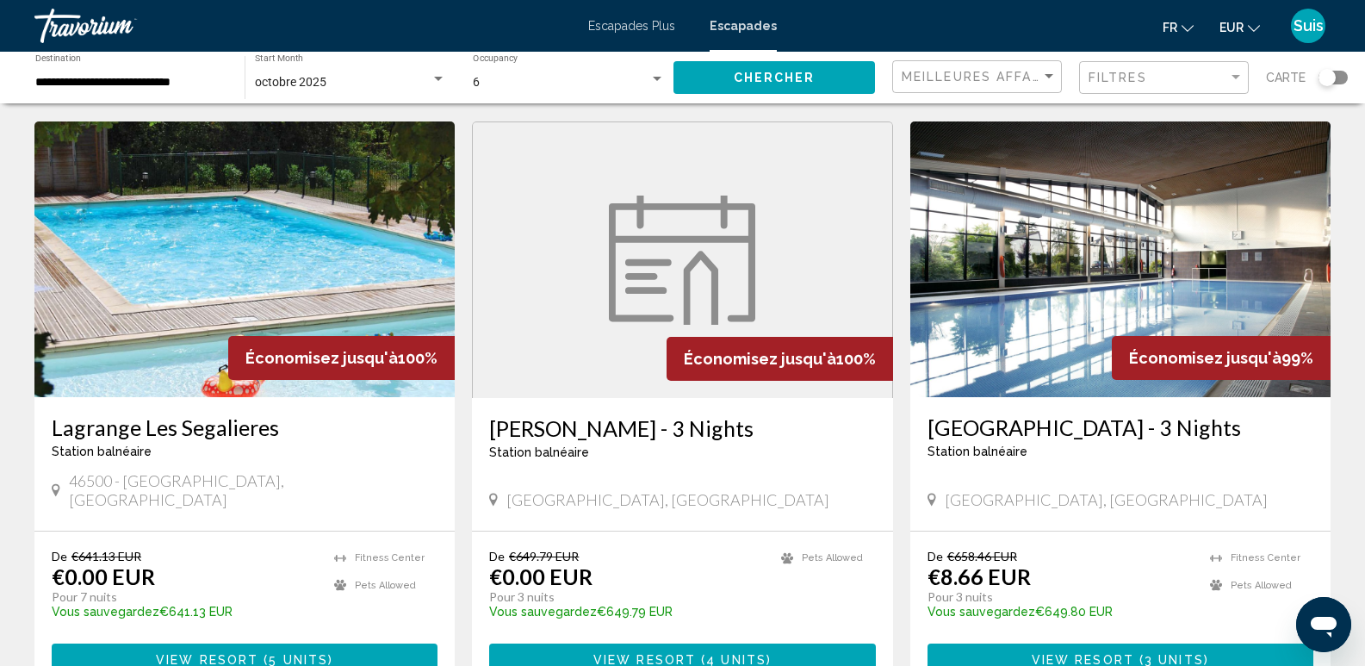
scroll to position [86, 0]
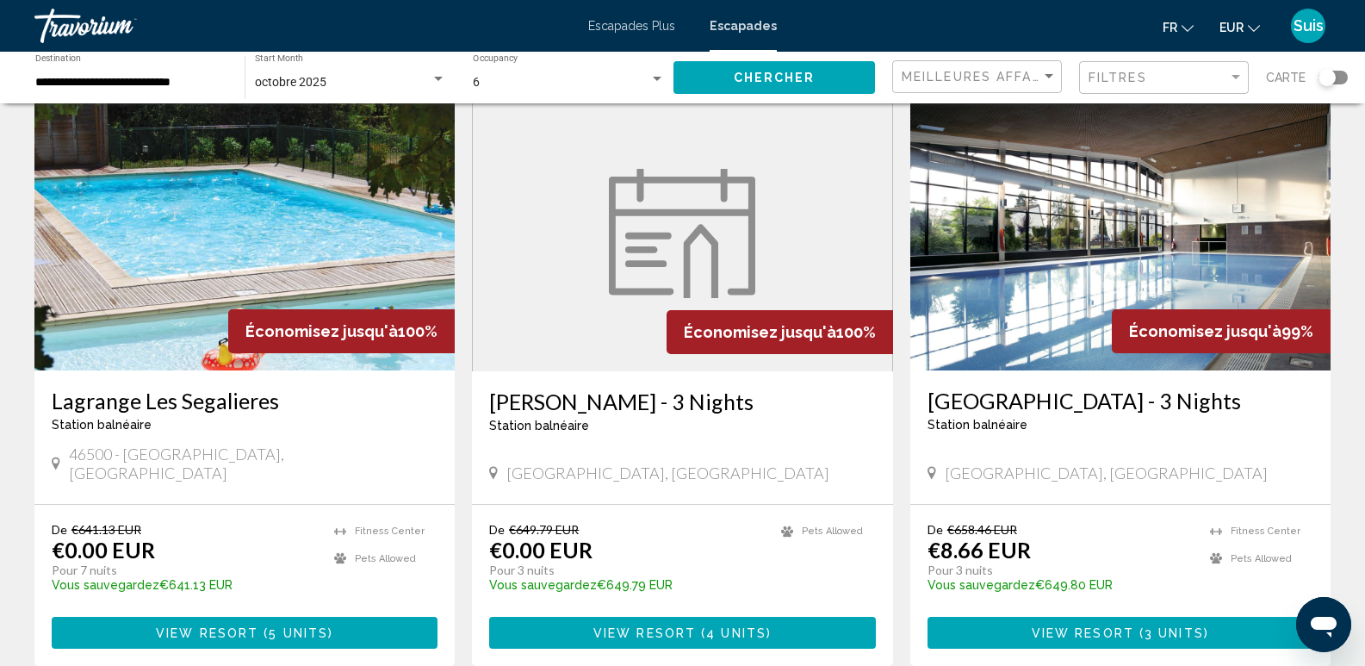
click at [261, 233] on img "Contenu principal" at bounding box center [244, 233] width 420 height 276
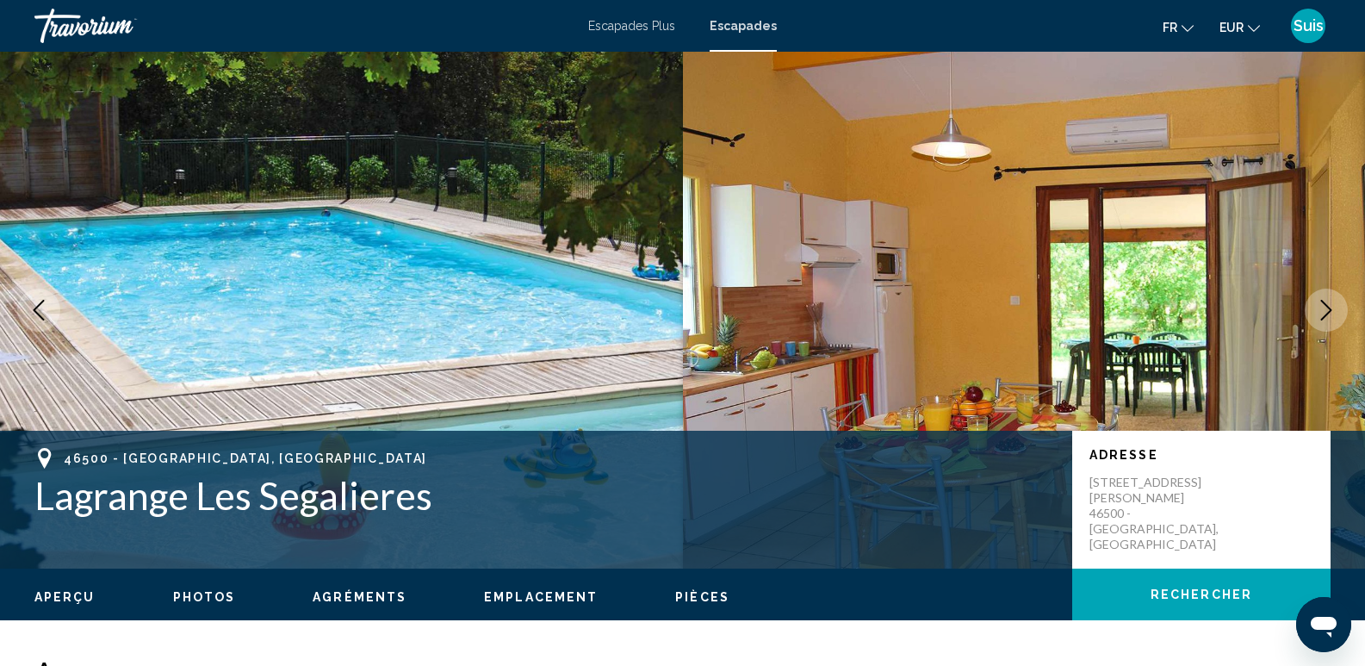
click at [1327, 312] on icon "Next image" at bounding box center [1326, 310] width 21 height 21
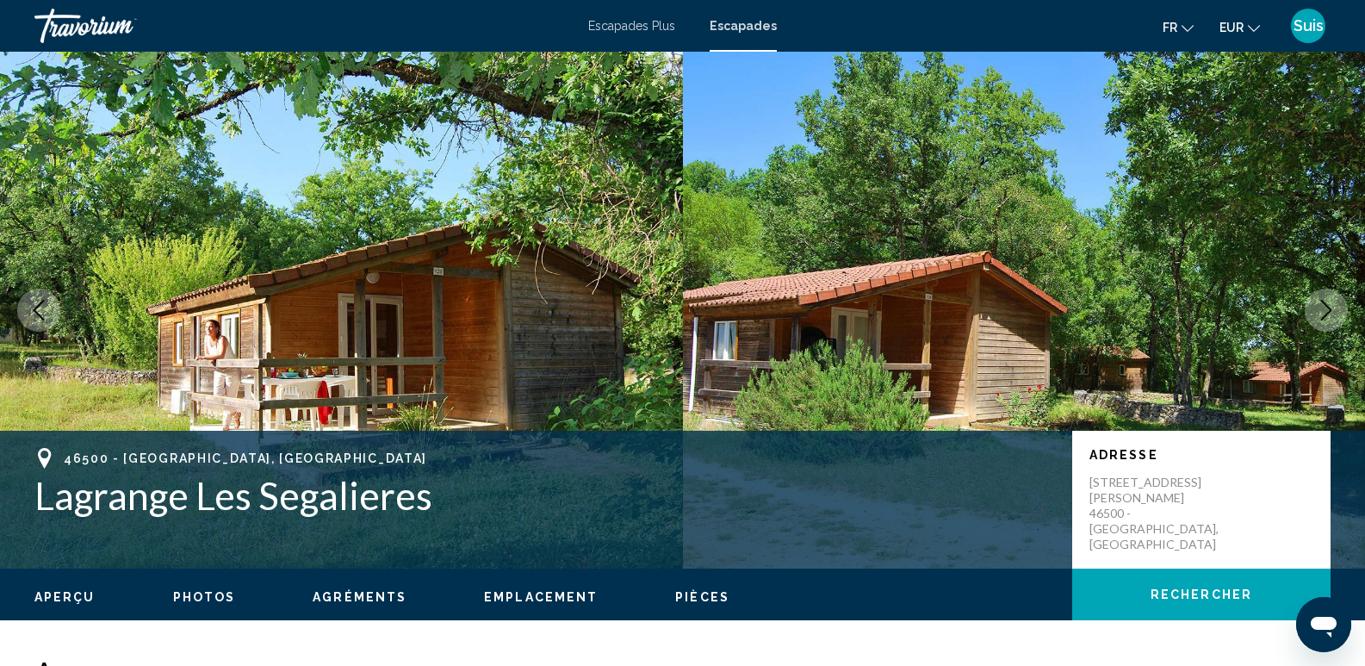
click at [1327, 312] on icon "Next image" at bounding box center [1326, 310] width 21 height 21
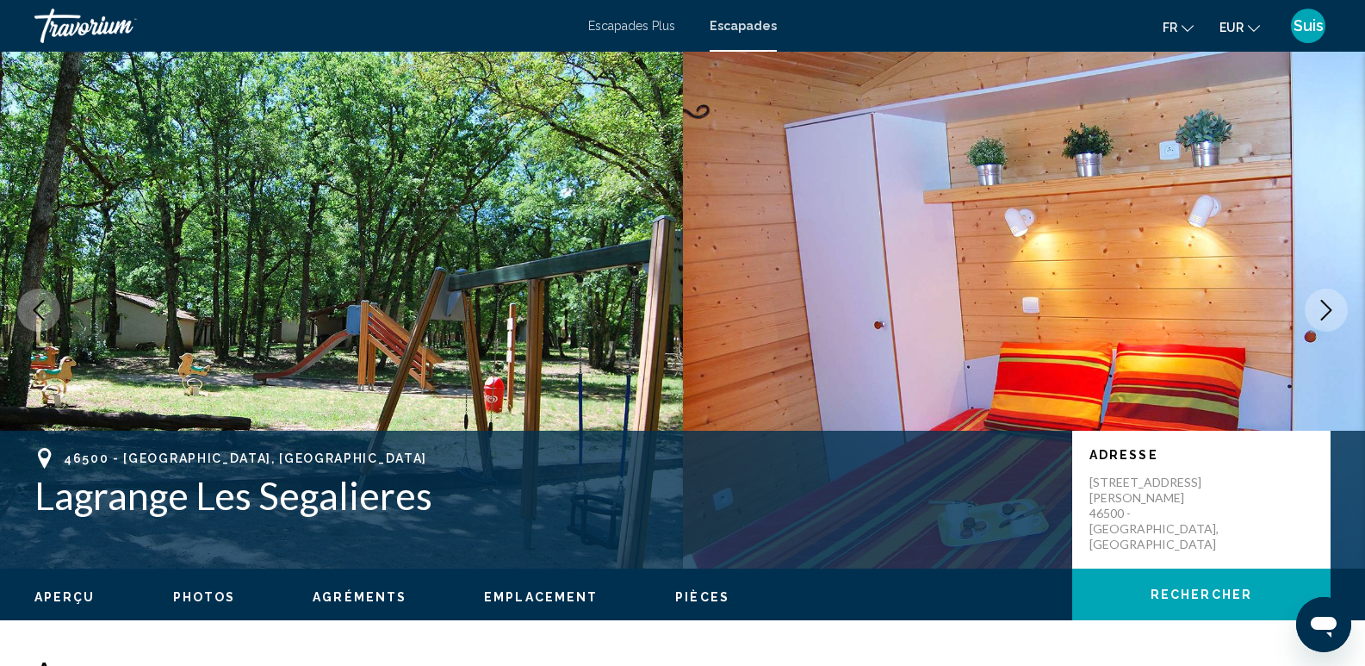
click at [1327, 312] on icon "Next image" at bounding box center [1326, 310] width 21 height 21
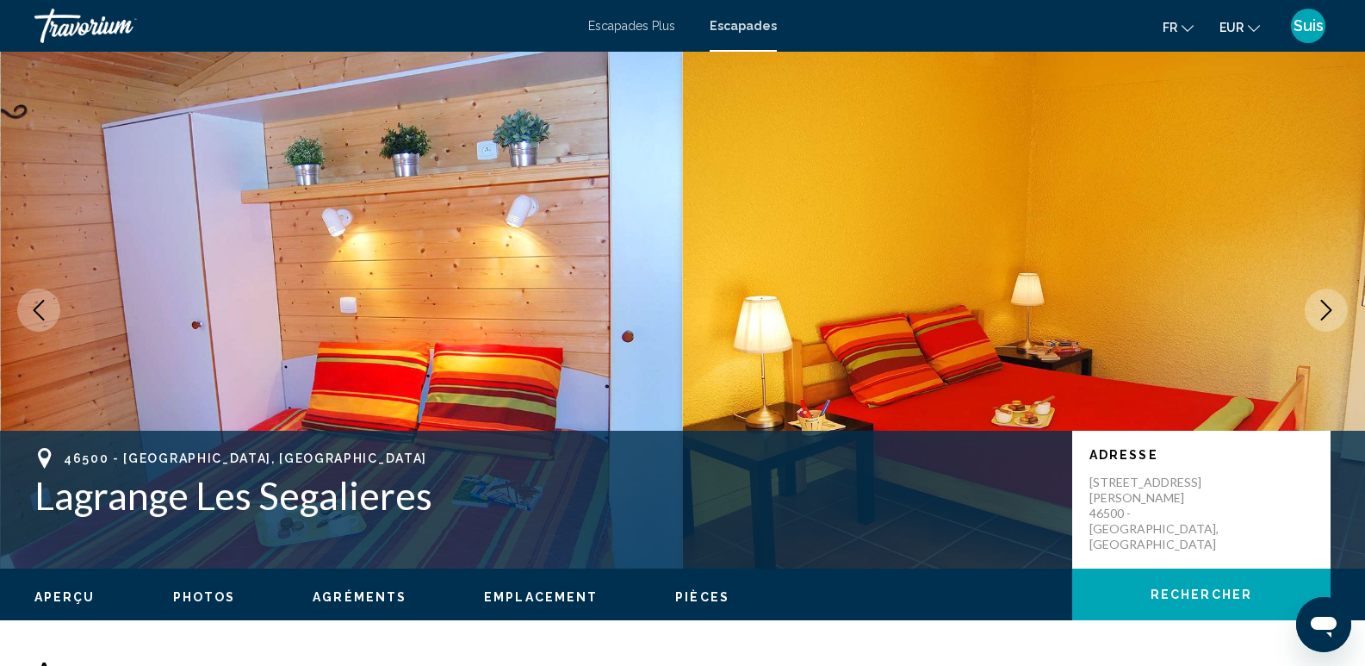
click at [1327, 312] on icon "Next image" at bounding box center [1326, 310] width 21 height 21
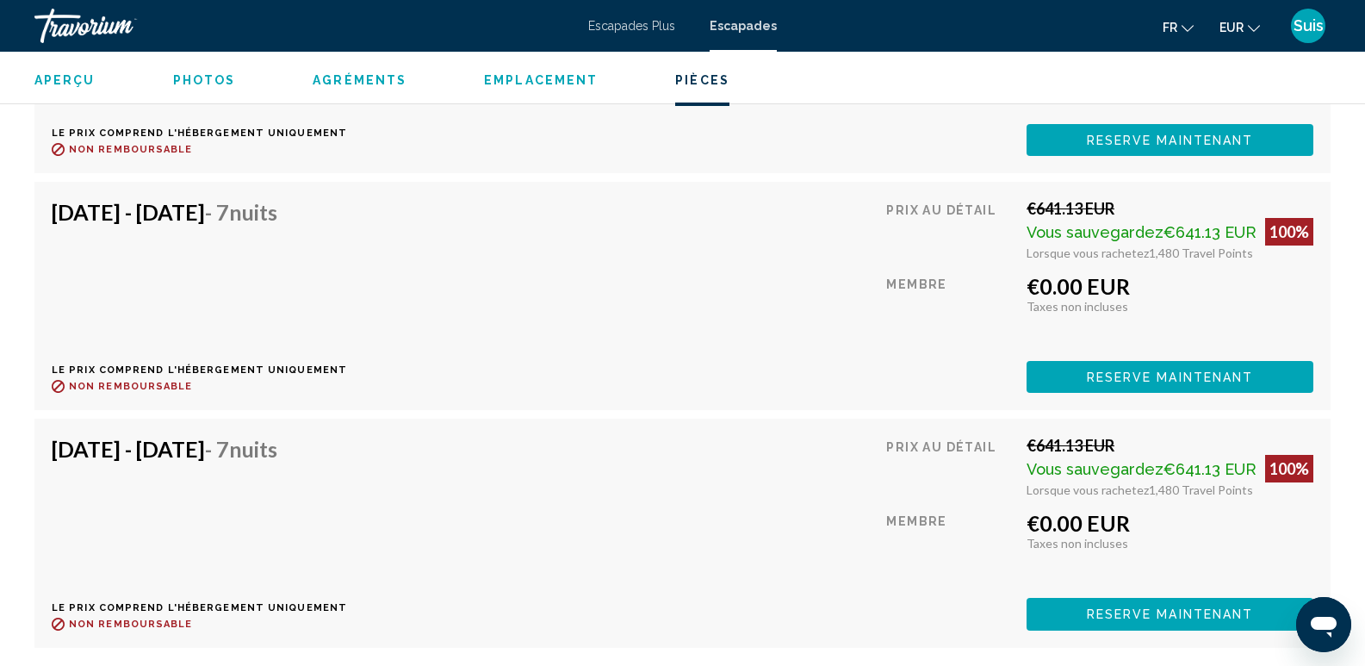
scroll to position [3533, 0]
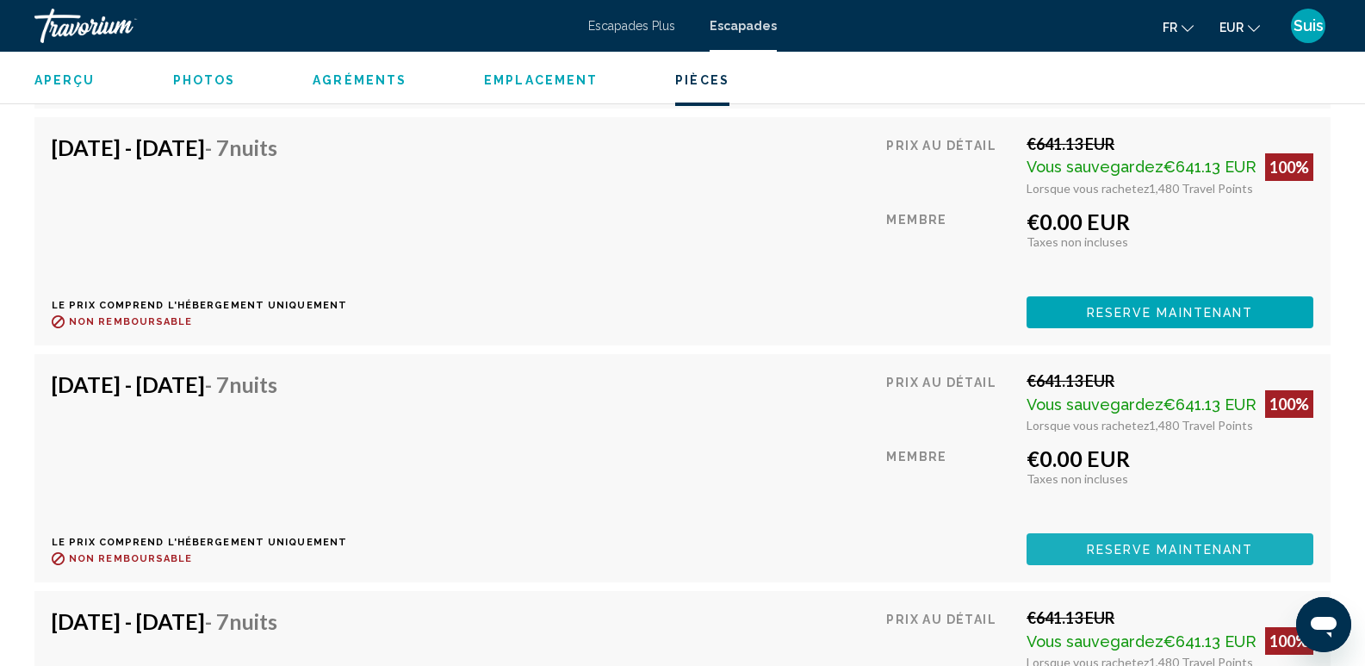
click at [1184, 550] on span "Reserve maintenant" at bounding box center [1170, 550] width 167 height 14
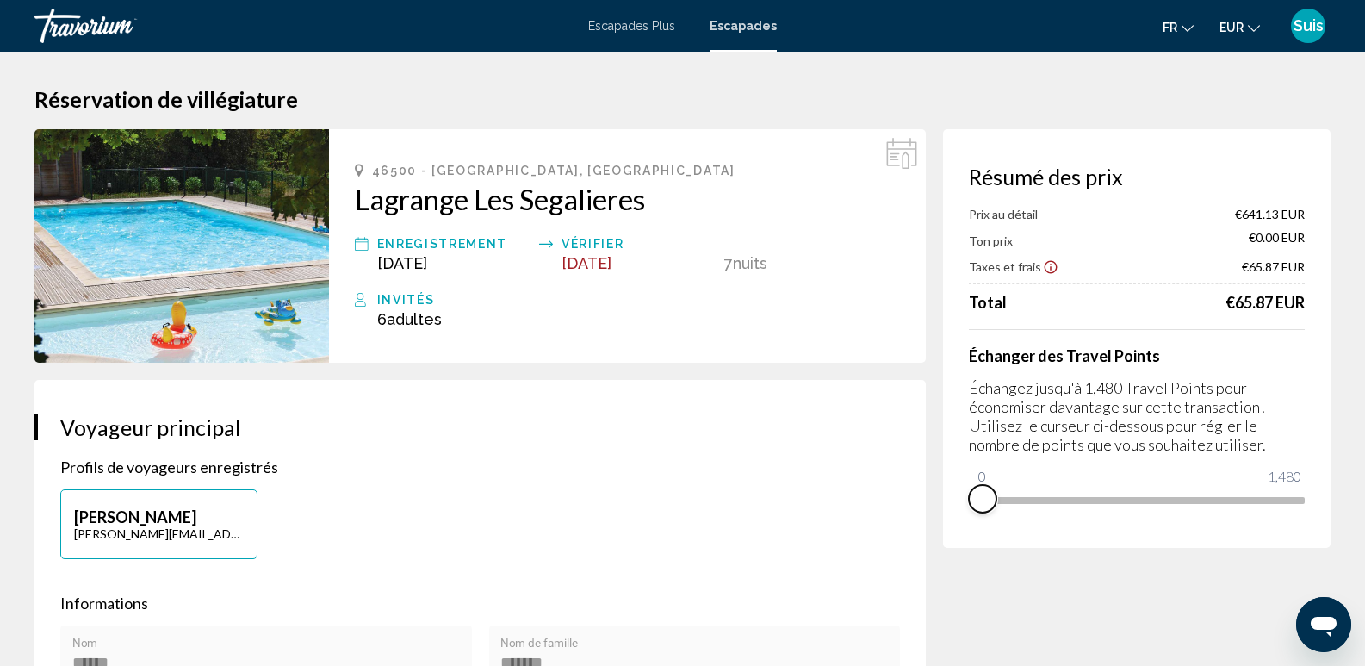
drag, startPoint x: 1293, startPoint y: 519, endPoint x: 869, endPoint y: 521, distance: 423.8
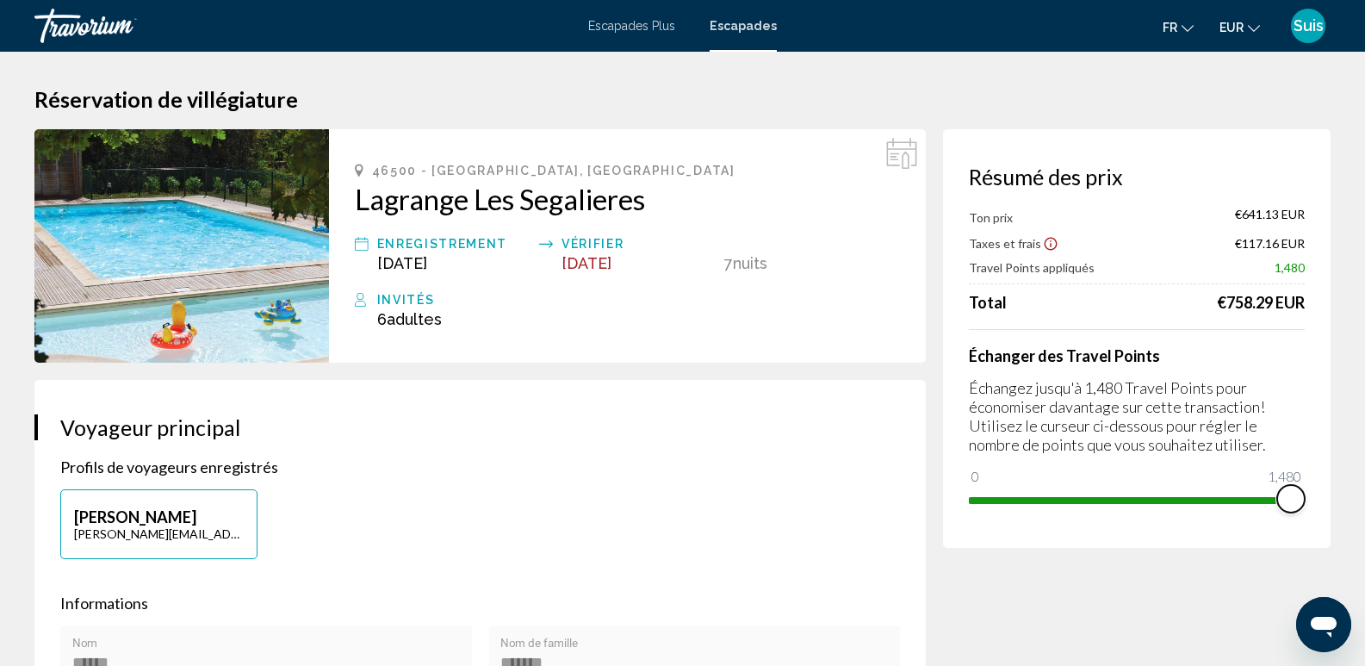
drag, startPoint x: 1011, startPoint y: 475, endPoint x: 1333, endPoint y: 493, distance: 321.8
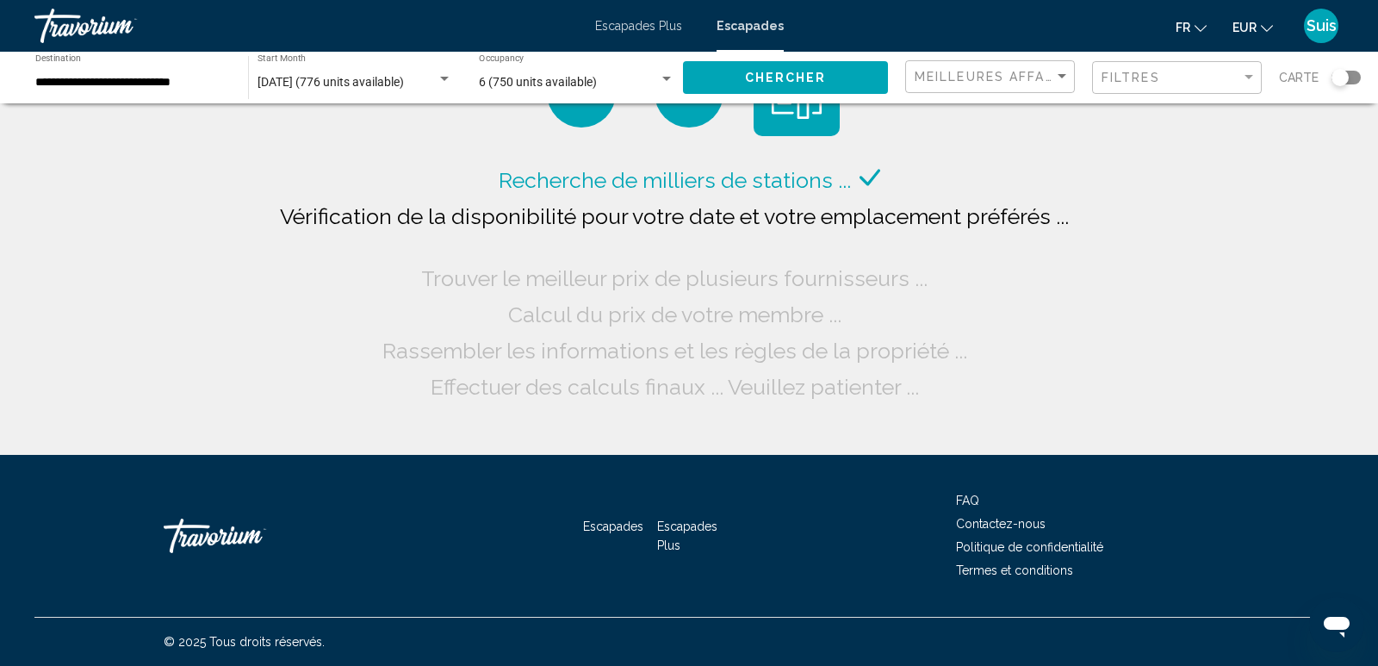
click at [153, 90] on div "**********" at bounding box center [133, 77] width 196 height 47
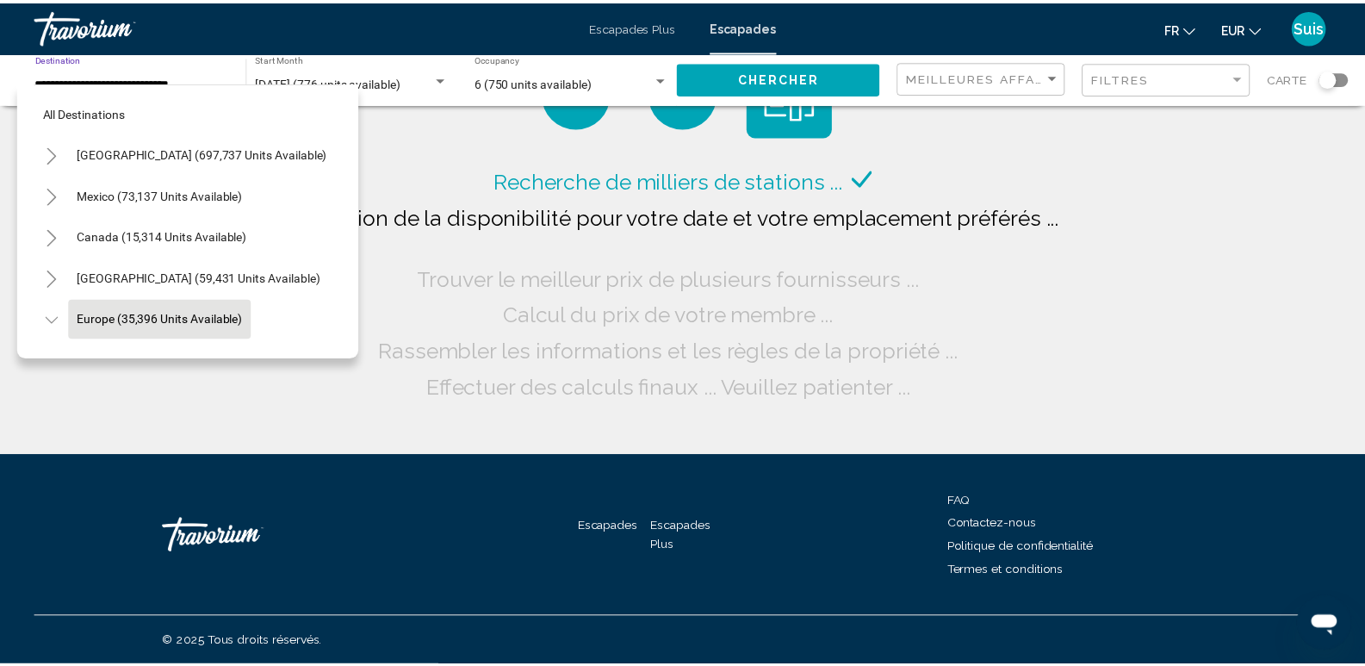
scroll to position [109, 0]
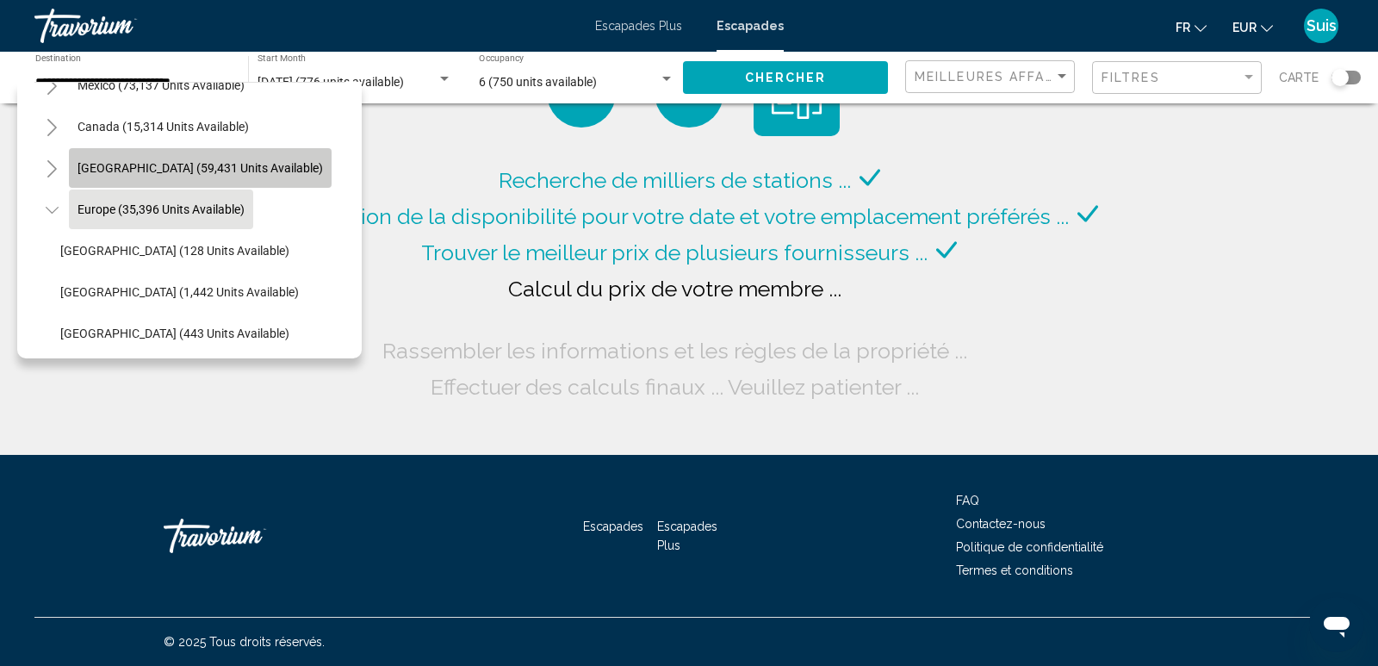
click at [91, 164] on span "[GEOGRAPHIC_DATA] (59,431 units available)" at bounding box center [201, 168] width 246 height 14
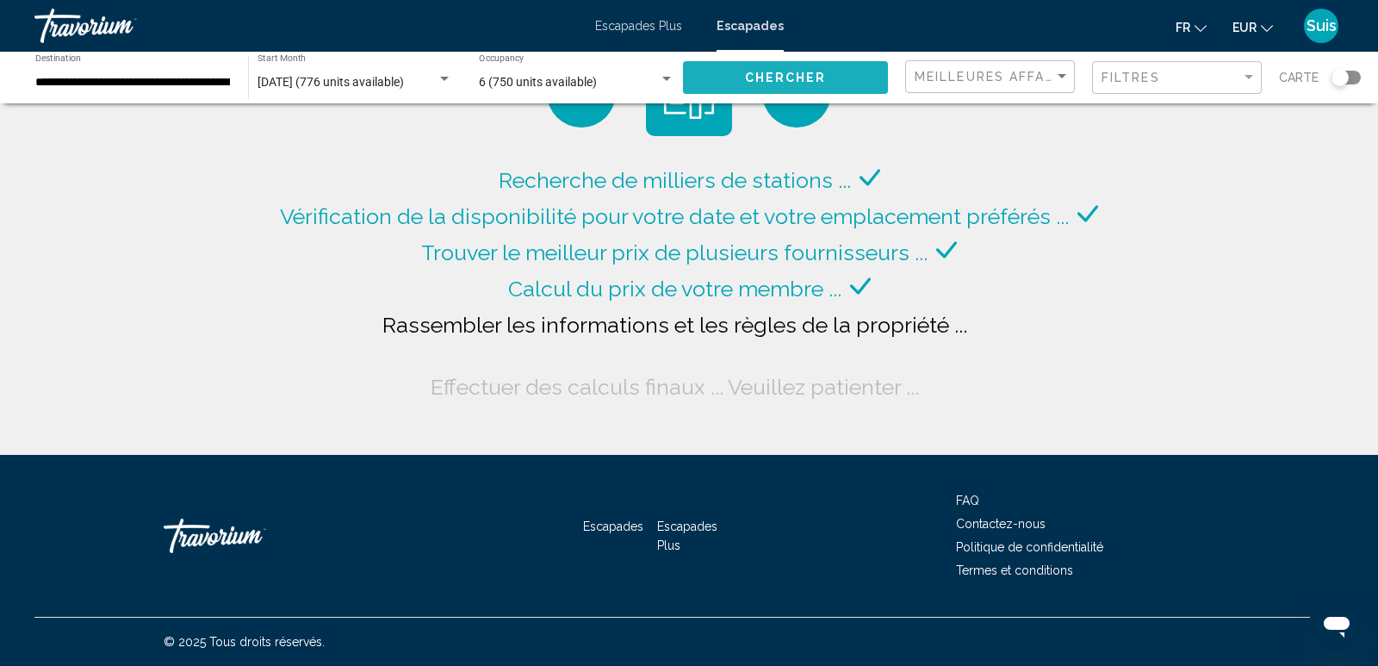
click at [749, 63] on button "Chercher" at bounding box center [785, 77] width 205 height 32
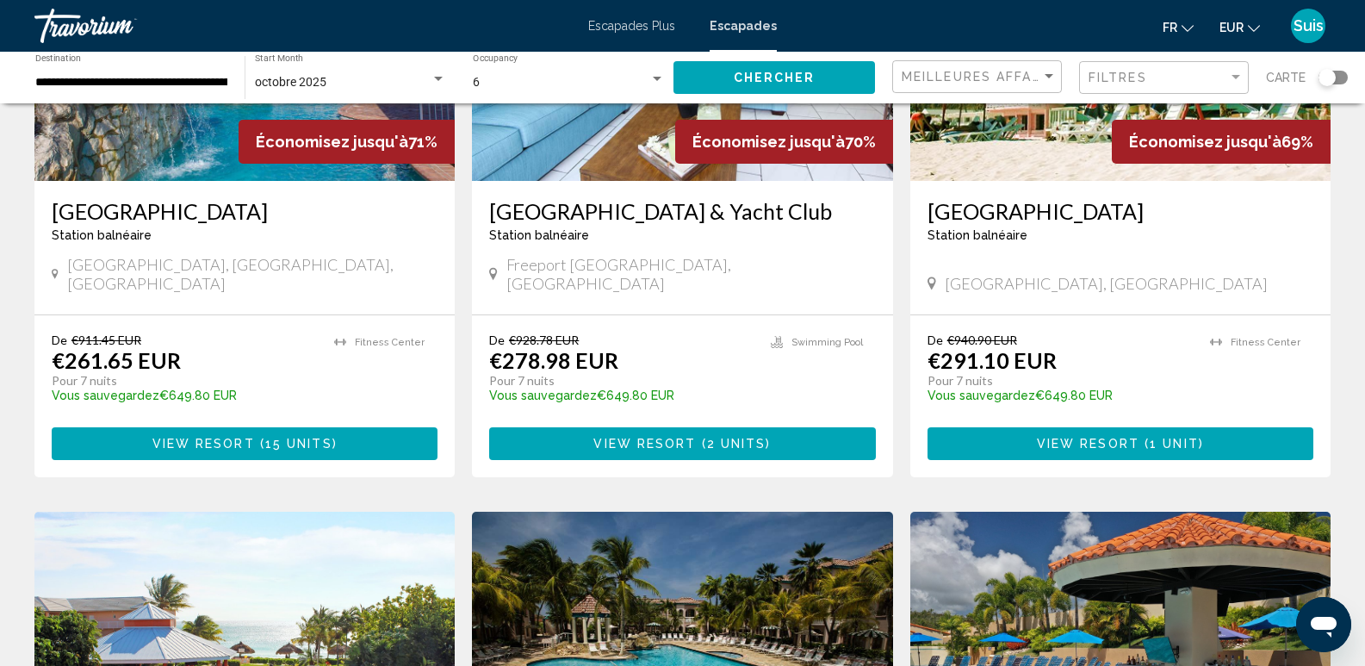
scroll to position [861, 0]
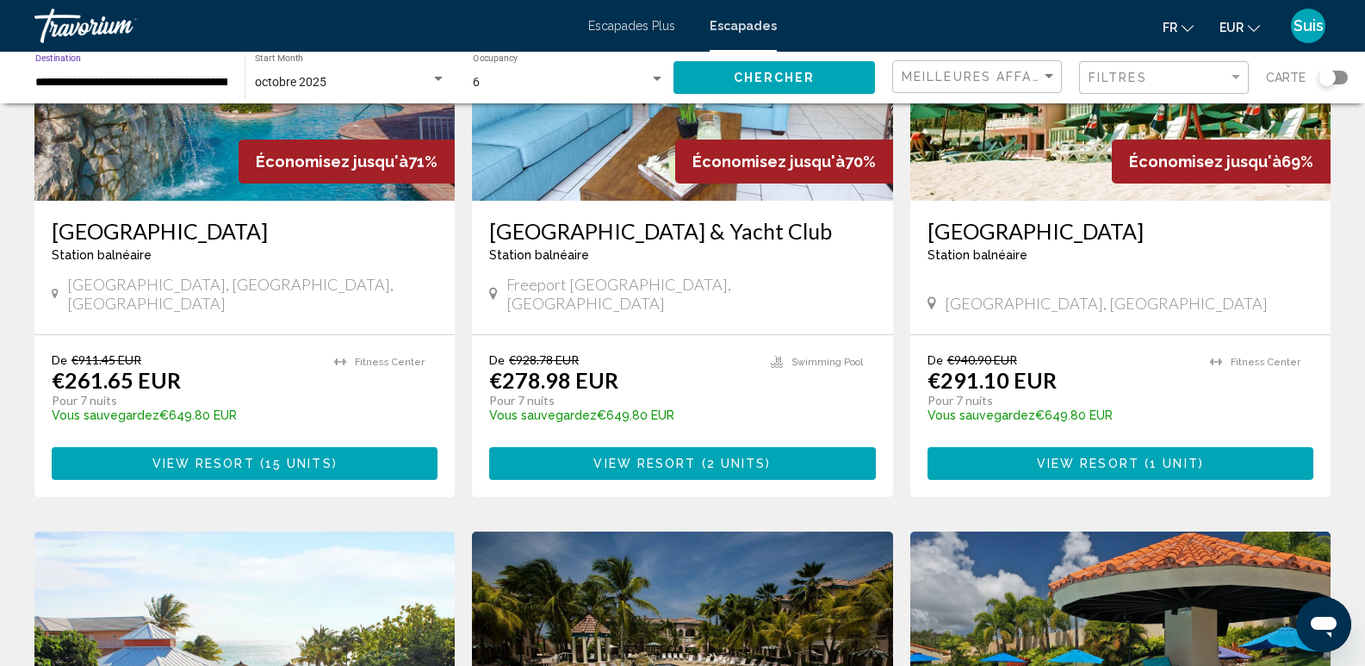
click at [74, 86] on input "**********" at bounding box center [131, 83] width 192 height 14
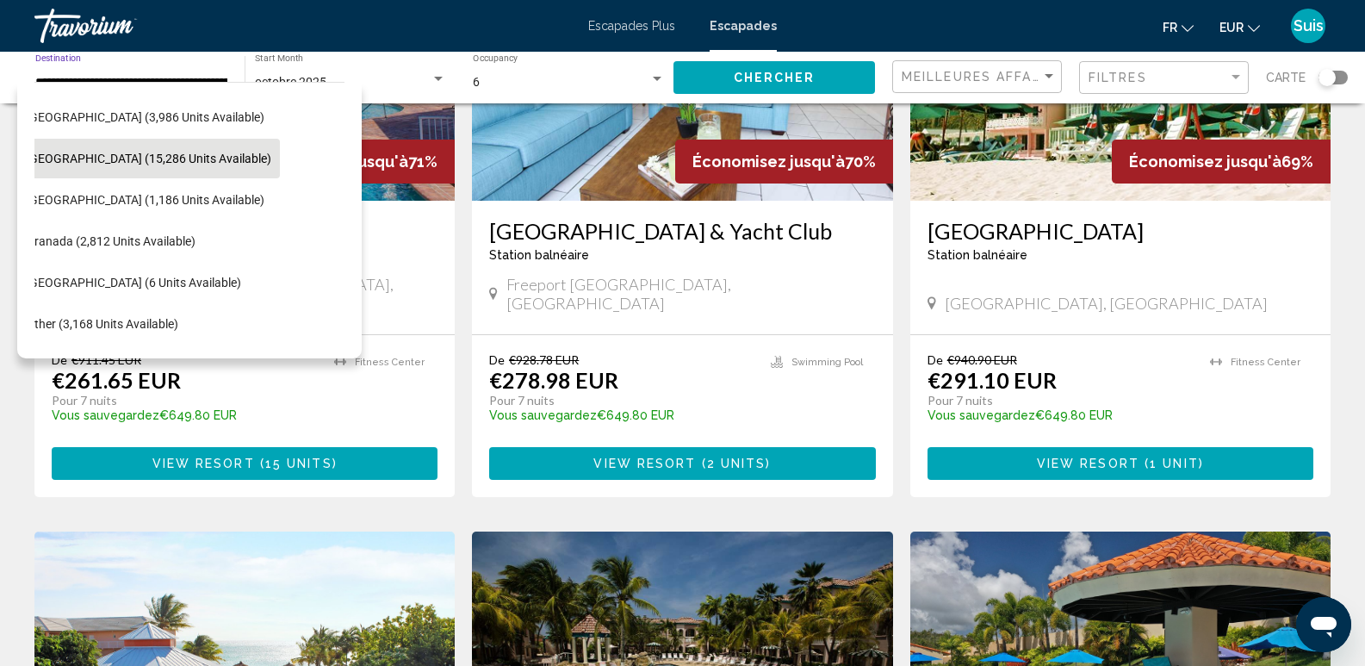
scroll to position [326, 34]
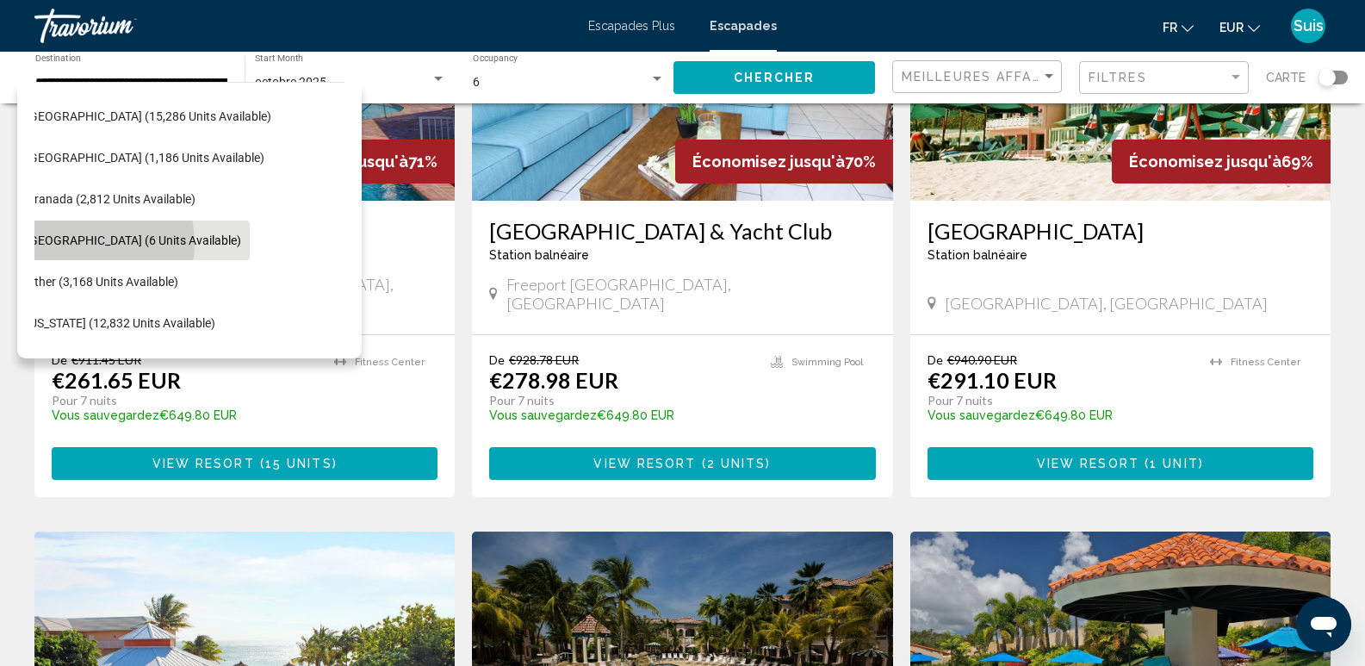
click at [80, 243] on span "[GEOGRAPHIC_DATA] (6 units available)" at bounding box center [133, 240] width 215 height 14
type input "**********"
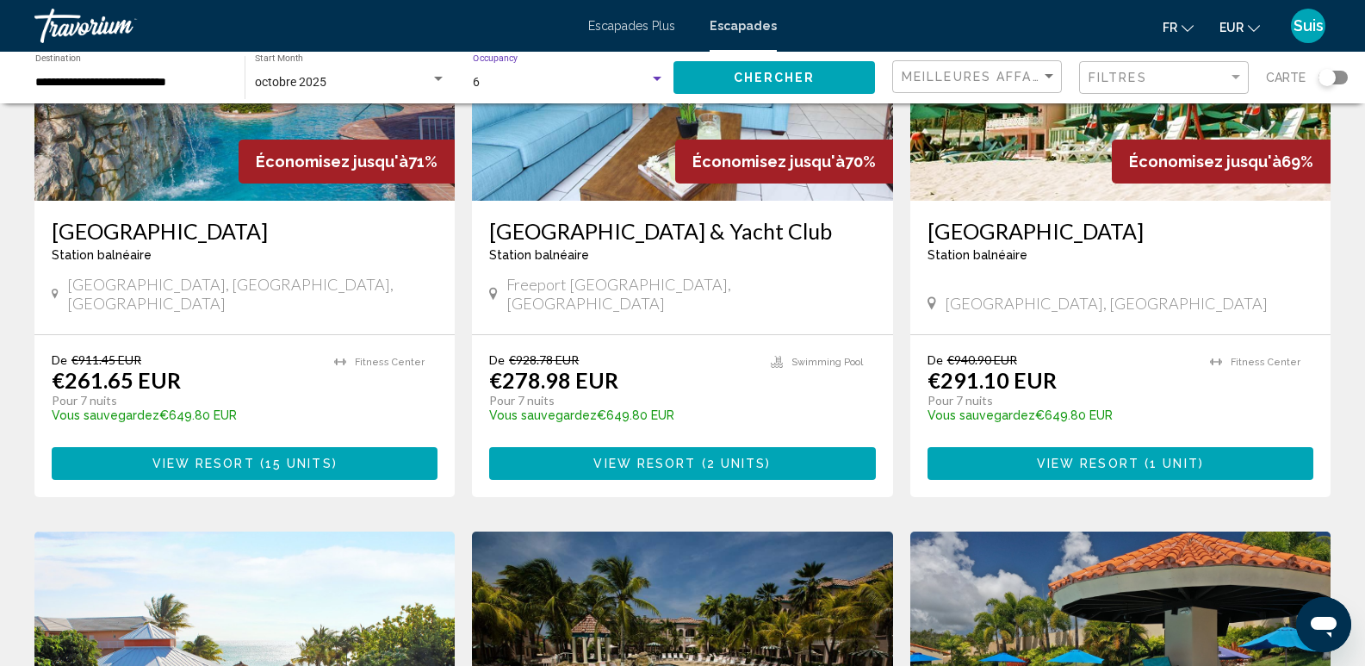
click at [580, 88] on div "6" at bounding box center [561, 83] width 177 height 14
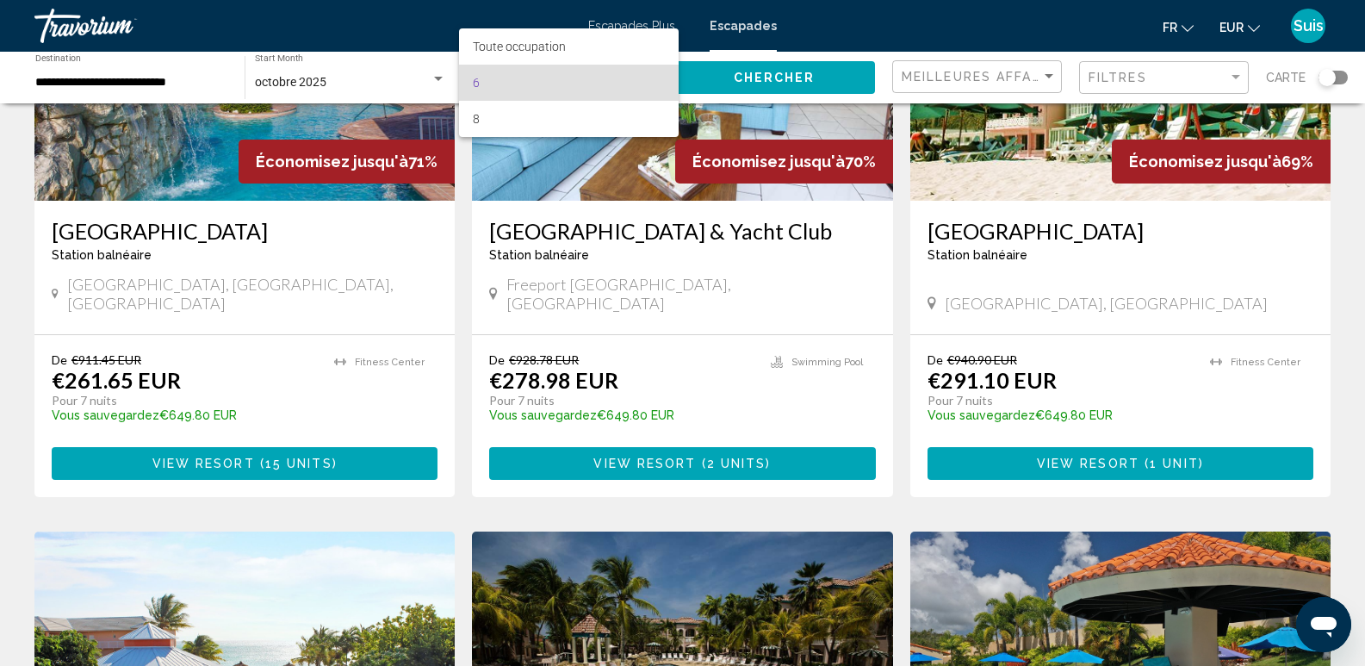
click at [317, 90] on div at bounding box center [682, 333] width 1365 height 666
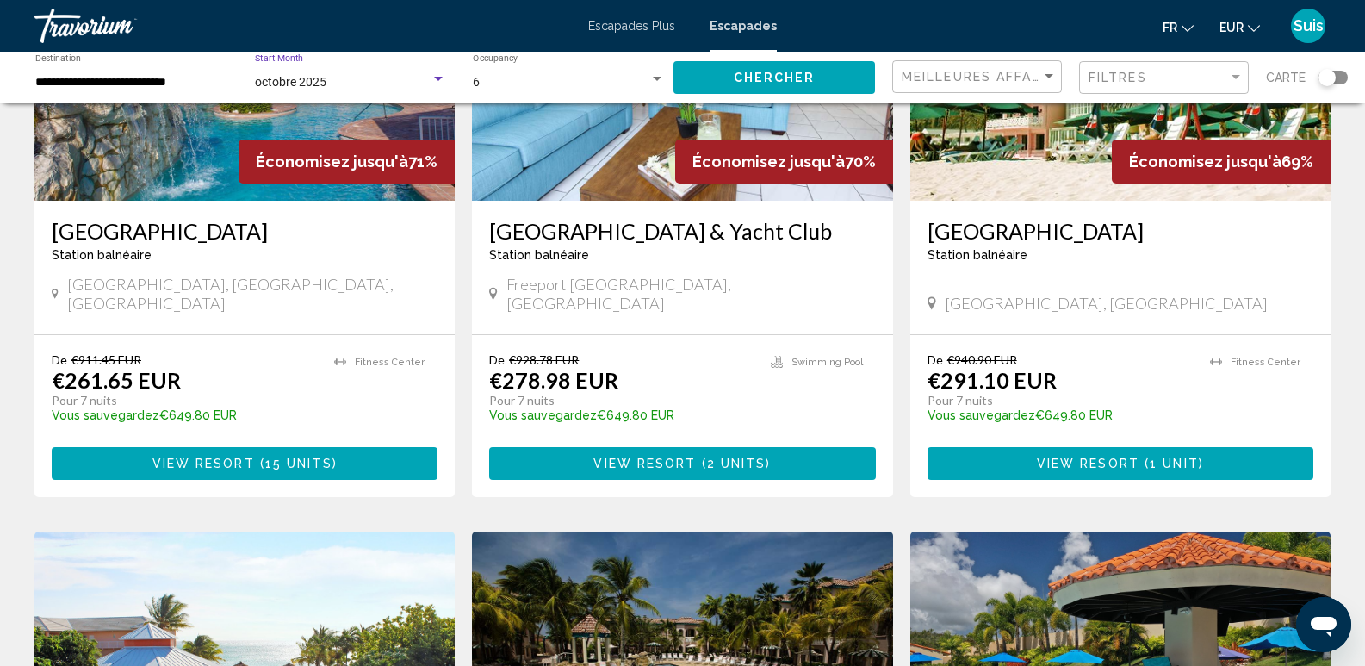
click at [421, 77] on div "octobre 2025" at bounding box center [343, 83] width 176 height 14
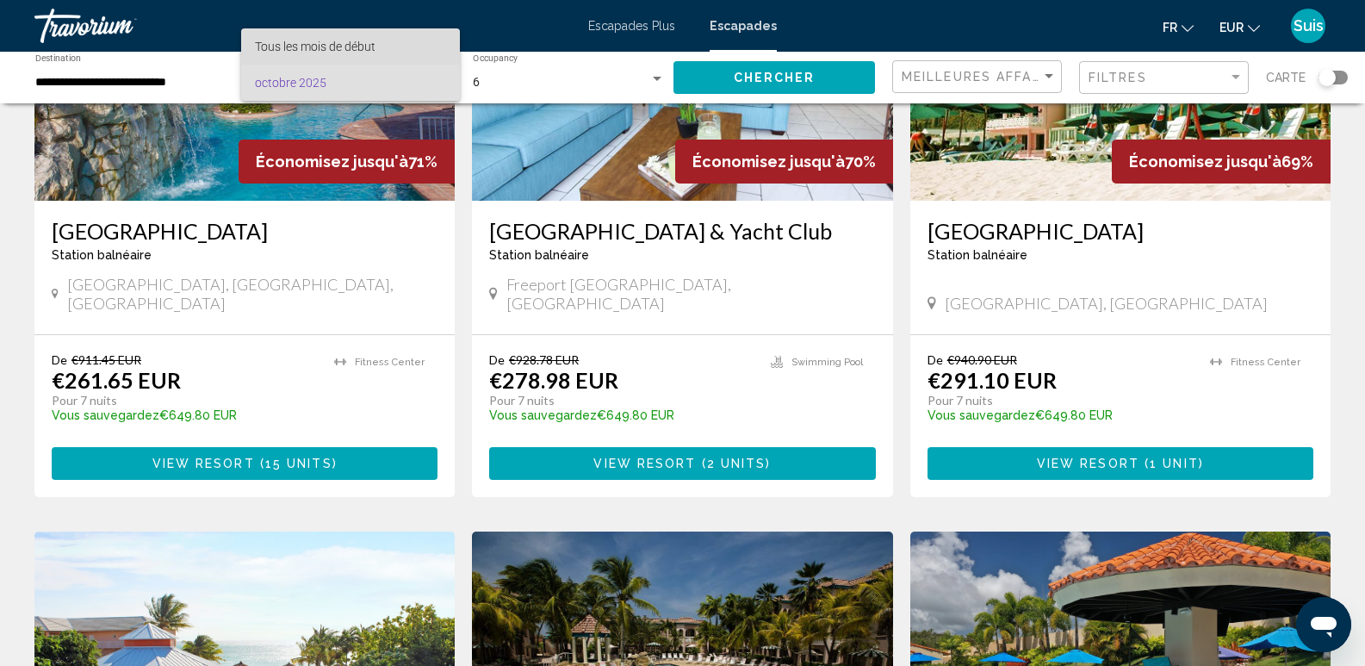
click at [361, 48] on font "Tous les mois de début" at bounding box center [315, 47] width 121 height 14
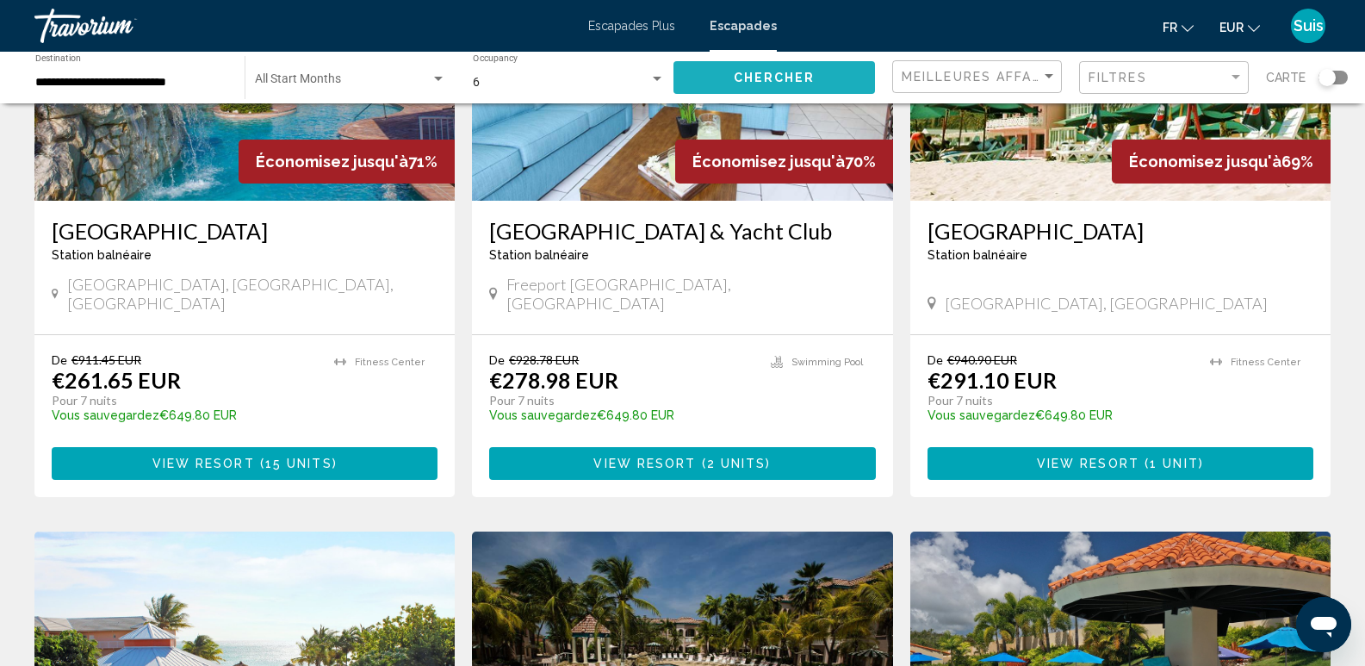
click at [737, 72] on span "Chercher" at bounding box center [775, 79] width 82 height 14
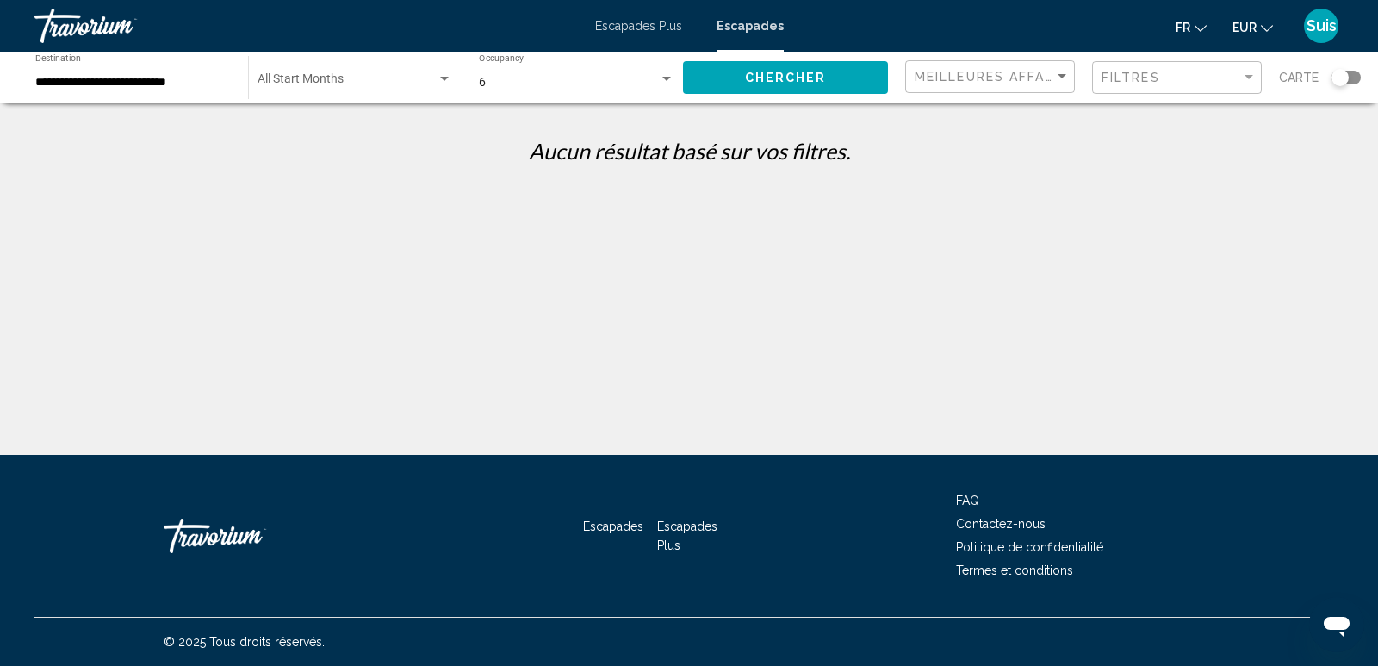
click at [495, 84] on div "6" at bounding box center [569, 83] width 180 height 14
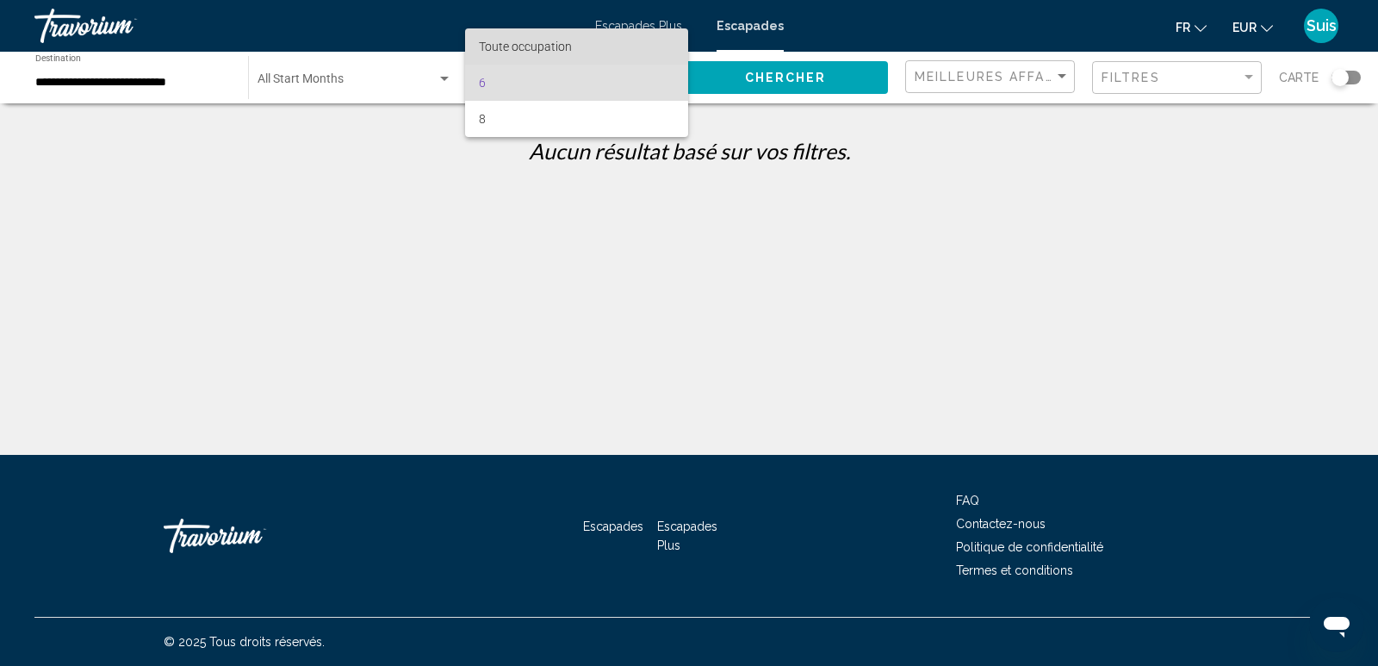
click at [501, 47] on font "Toute occupation" at bounding box center [525, 47] width 93 height 14
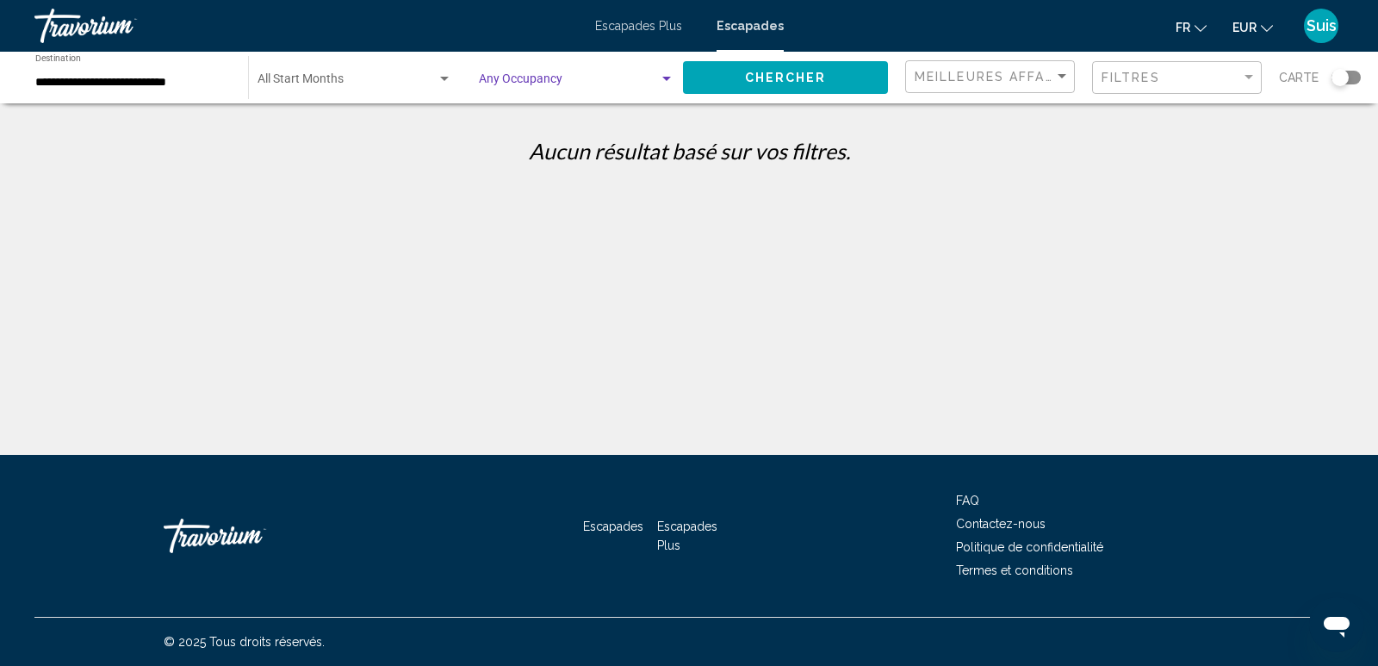
click at [783, 70] on span "Chercher" at bounding box center [786, 77] width 82 height 14
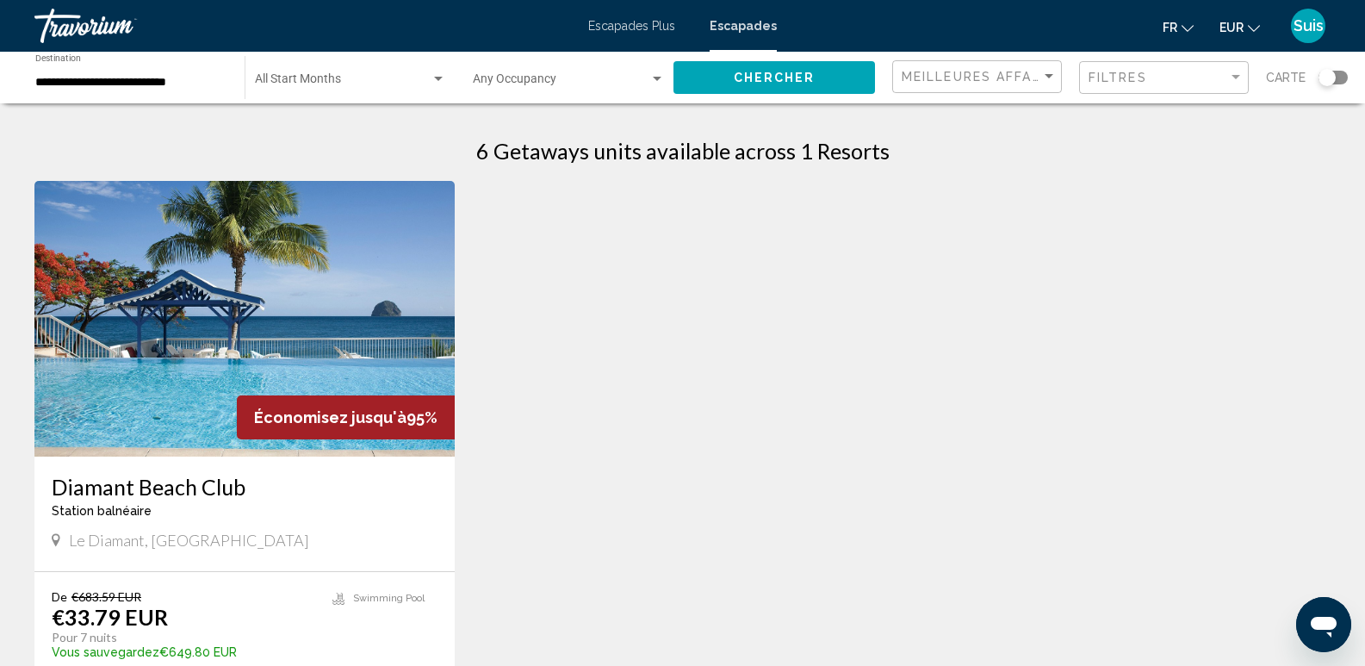
scroll to position [86, 0]
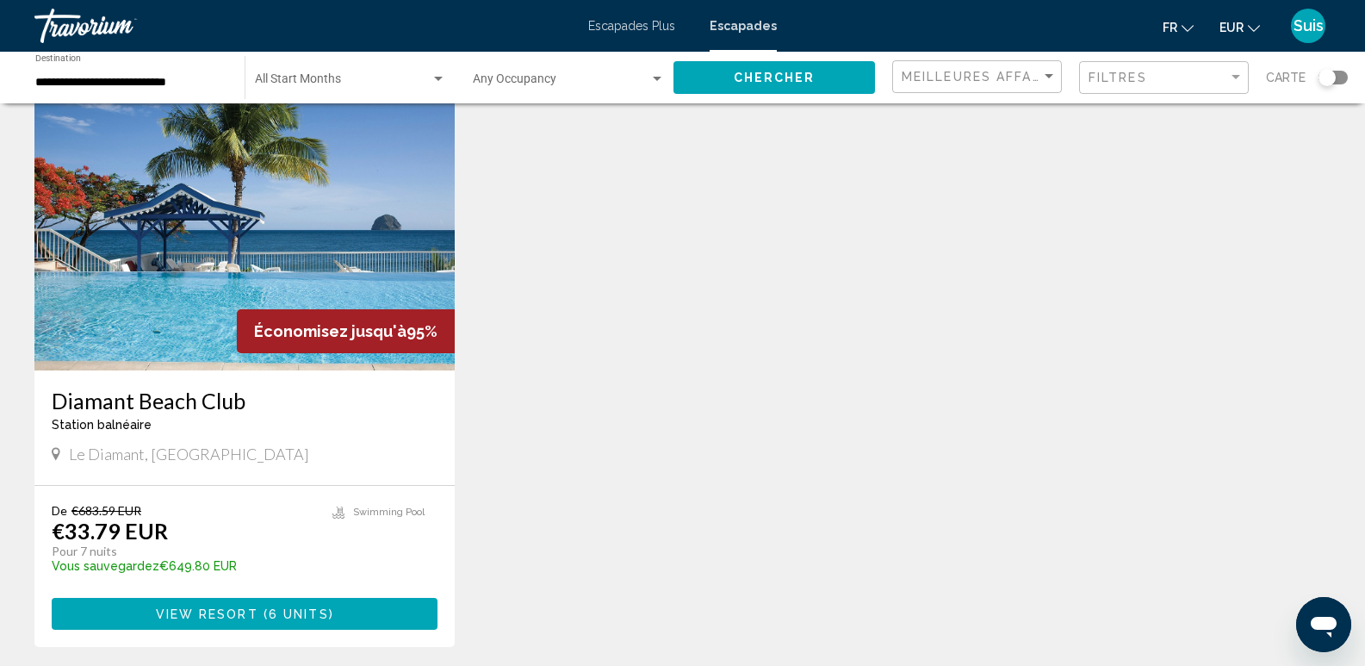
click at [203, 271] on img "Contenu principal" at bounding box center [244, 233] width 420 height 276
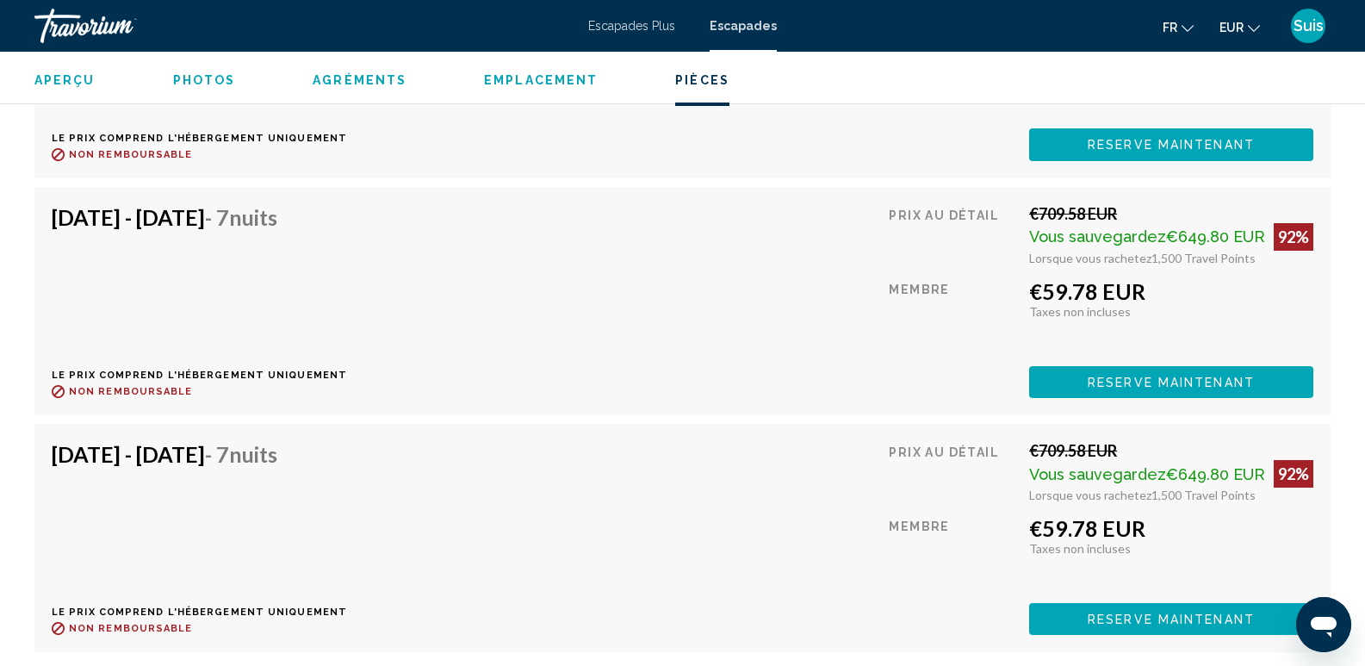
scroll to position [3187, 0]
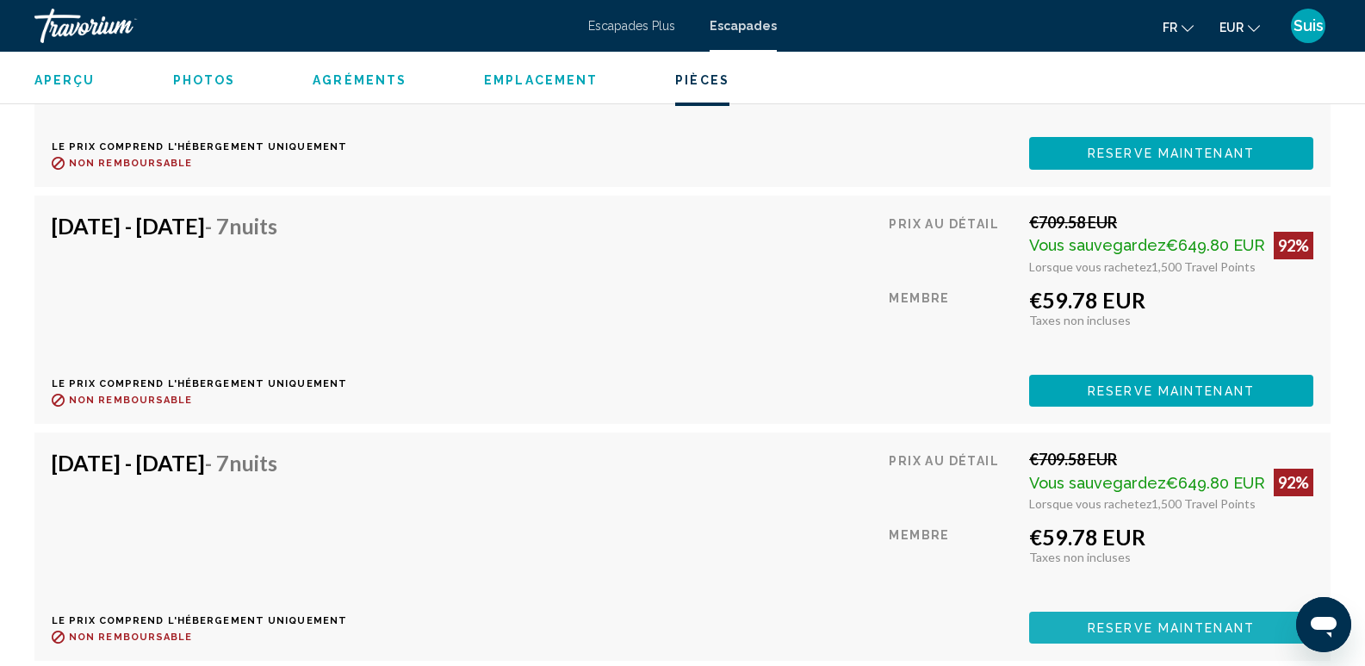
click at [1243, 622] on span "Reserve maintenant" at bounding box center [1171, 628] width 167 height 14
